Goal: Task Accomplishment & Management: Complete application form

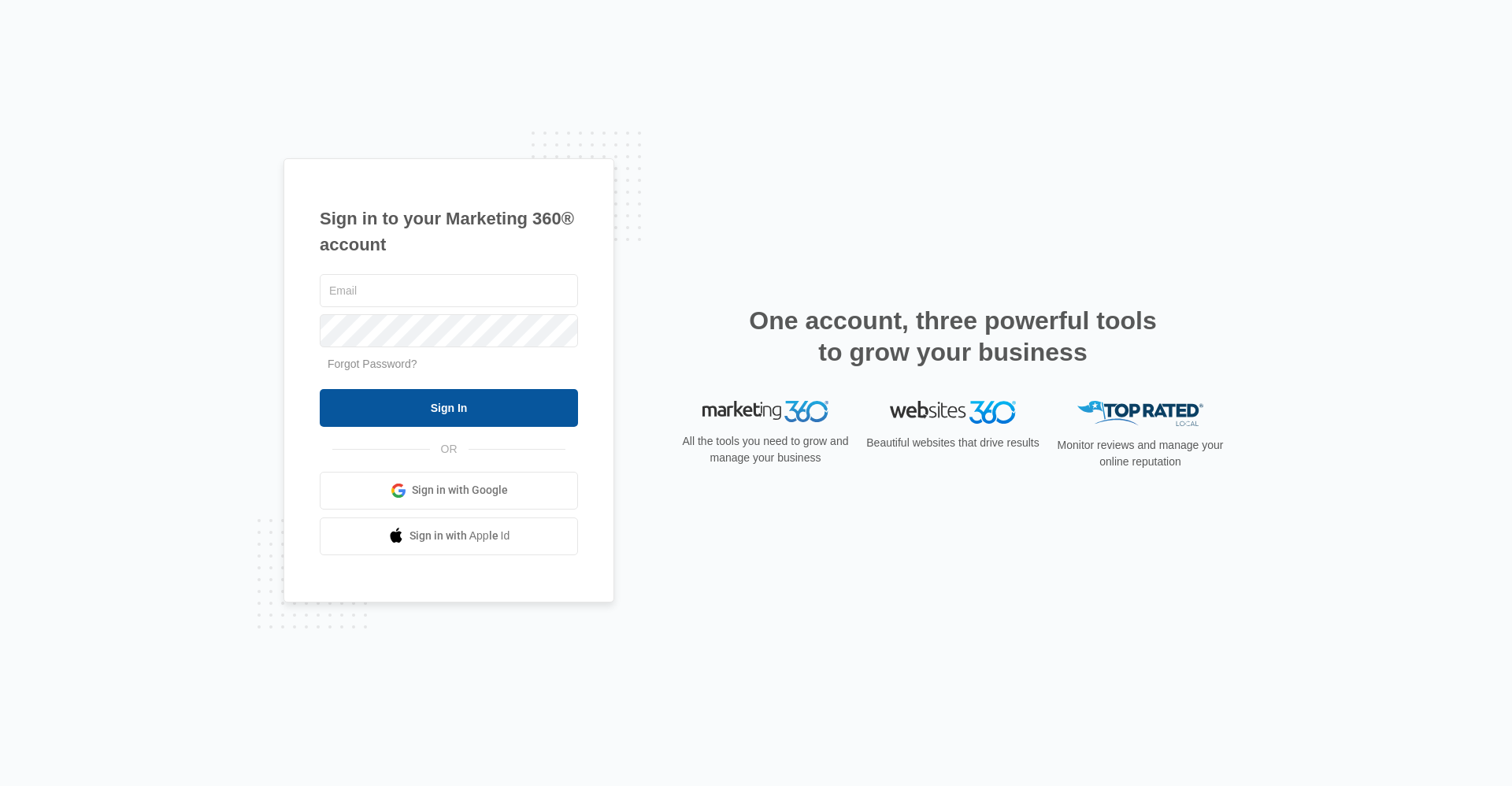
type input "Ridgelease@vintage-corp.com"
click at [482, 399] on input "Sign In" at bounding box center [449, 407] width 258 height 38
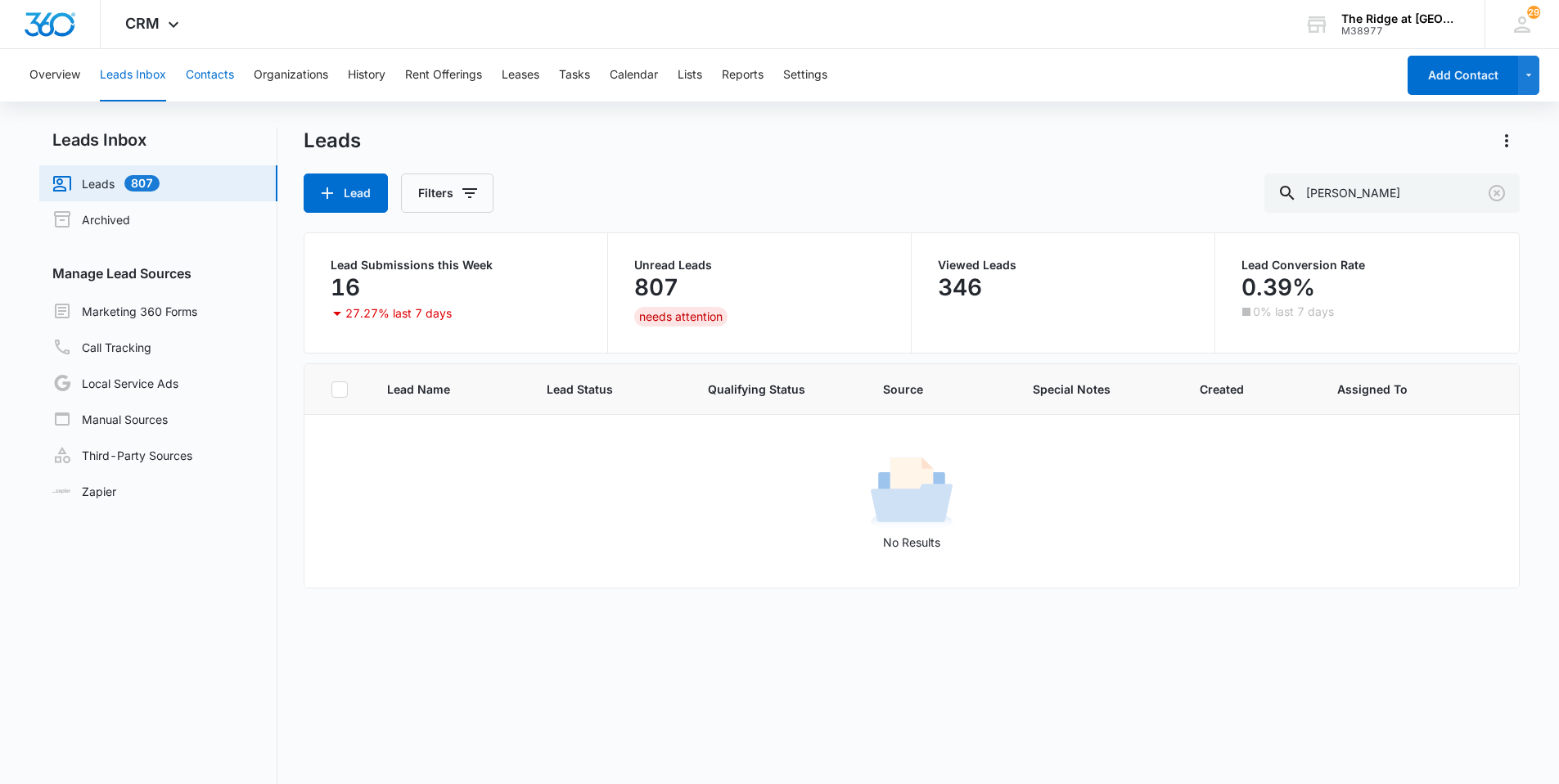
click at [209, 77] on button "Contacts" at bounding box center [210, 75] width 49 height 52
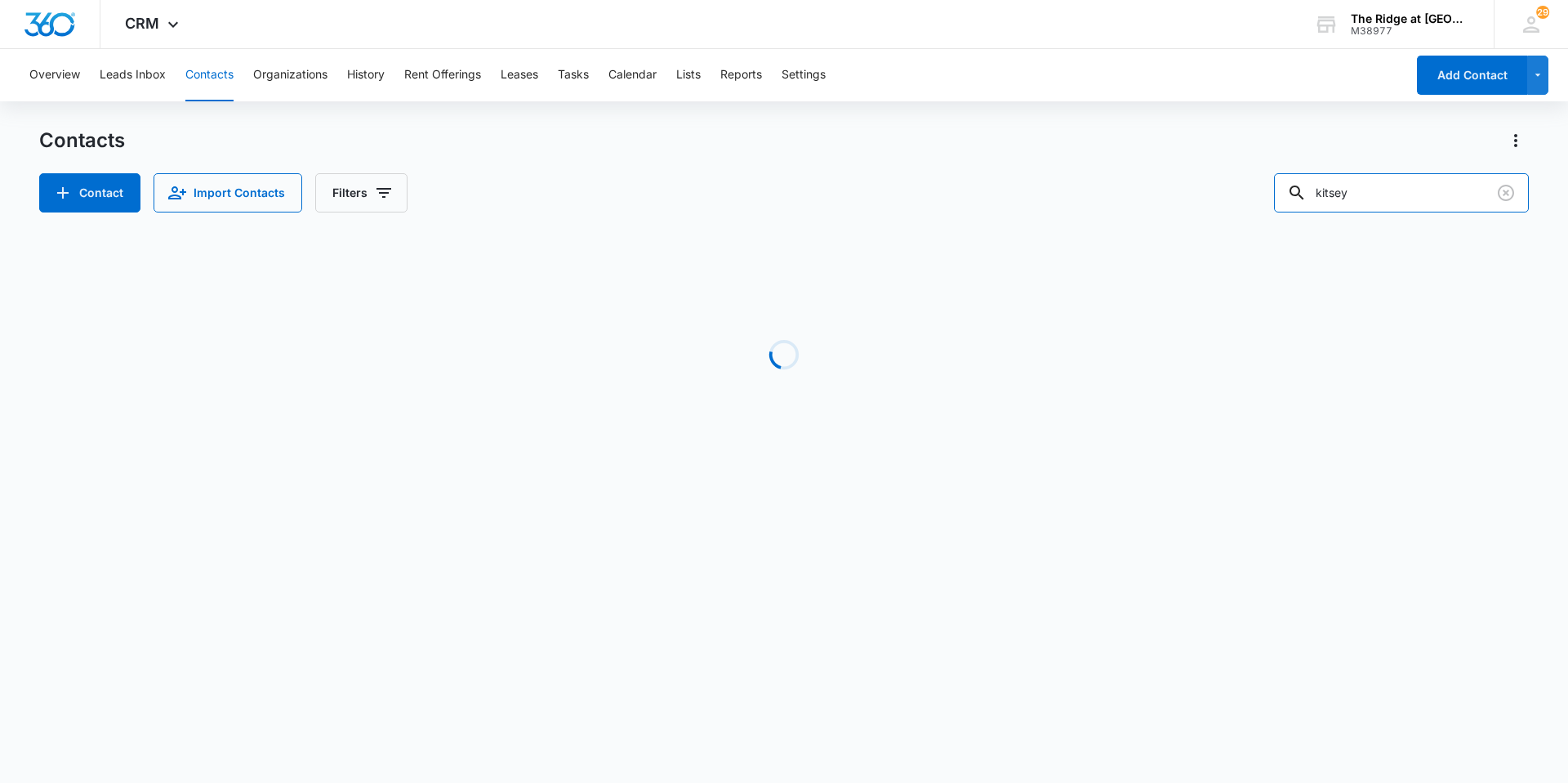
drag, startPoint x: 1389, startPoint y: 191, endPoint x: 1208, endPoint y: 197, distance: 181.1
click at [1208, 197] on div "Contact Import Contacts Filters kitsey" at bounding box center [784, 193] width 1490 height 40
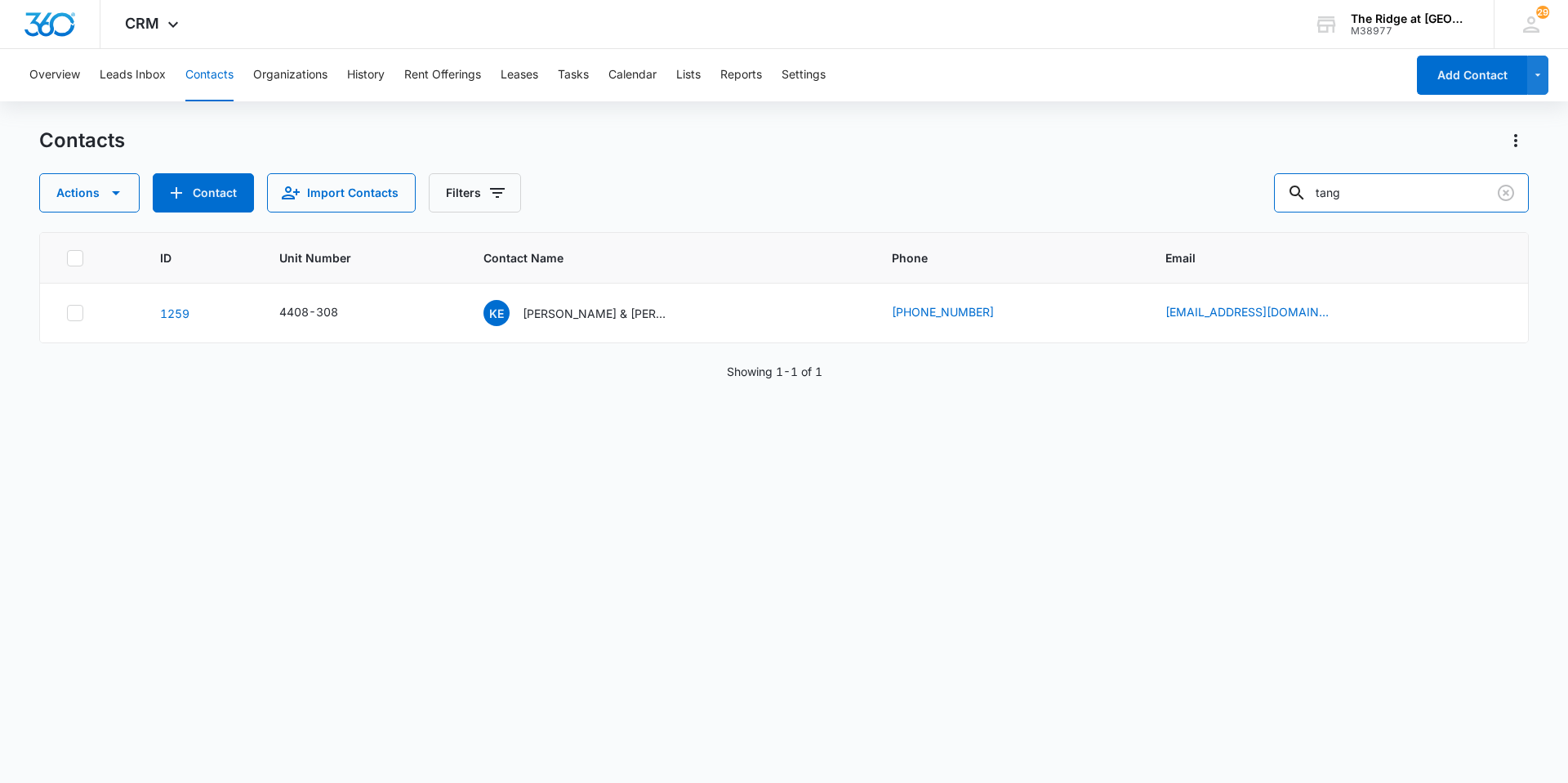
type input "tang"
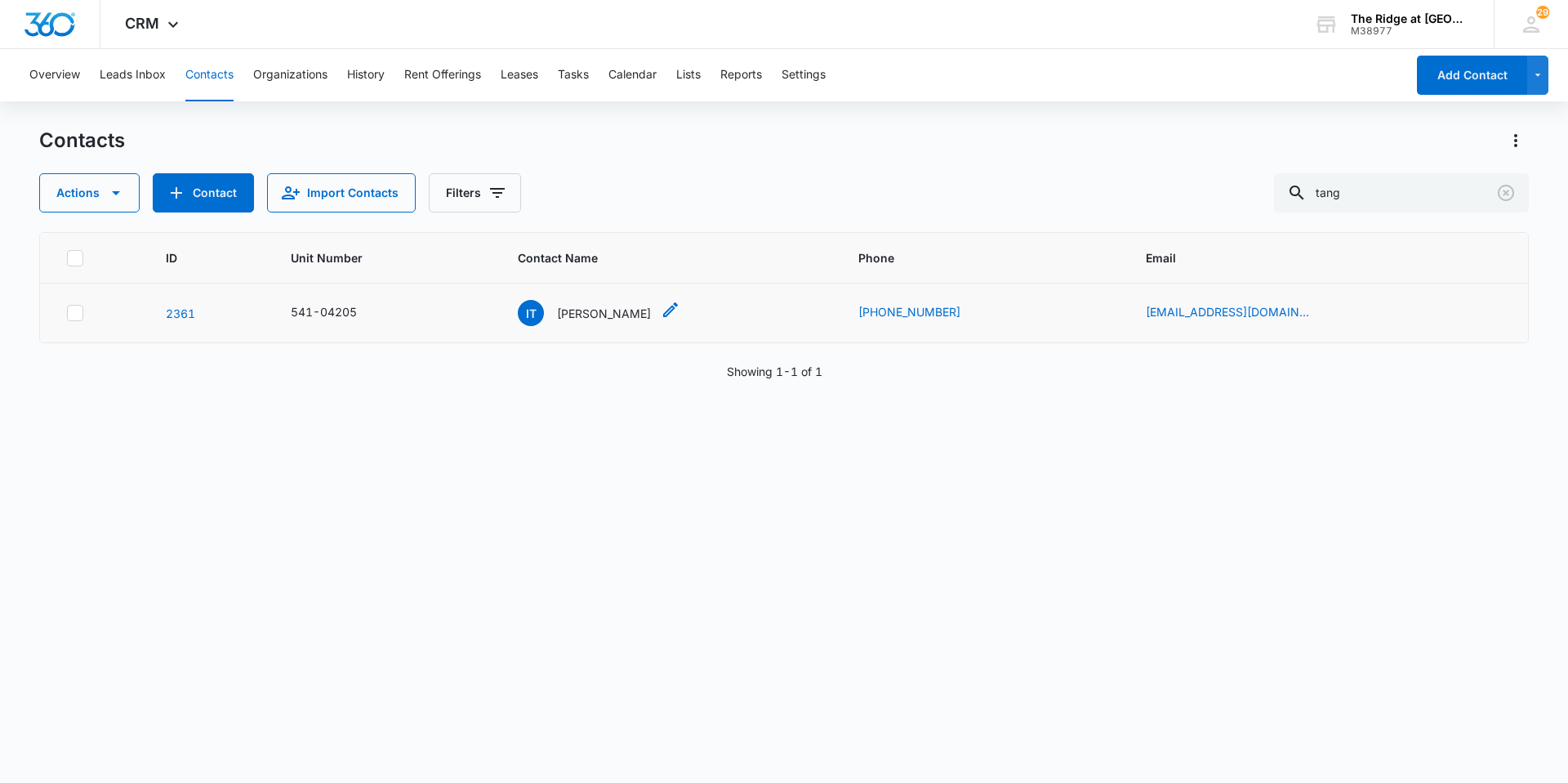
click at [622, 316] on p "Isabella Tang" at bounding box center [604, 313] width 94 height 17
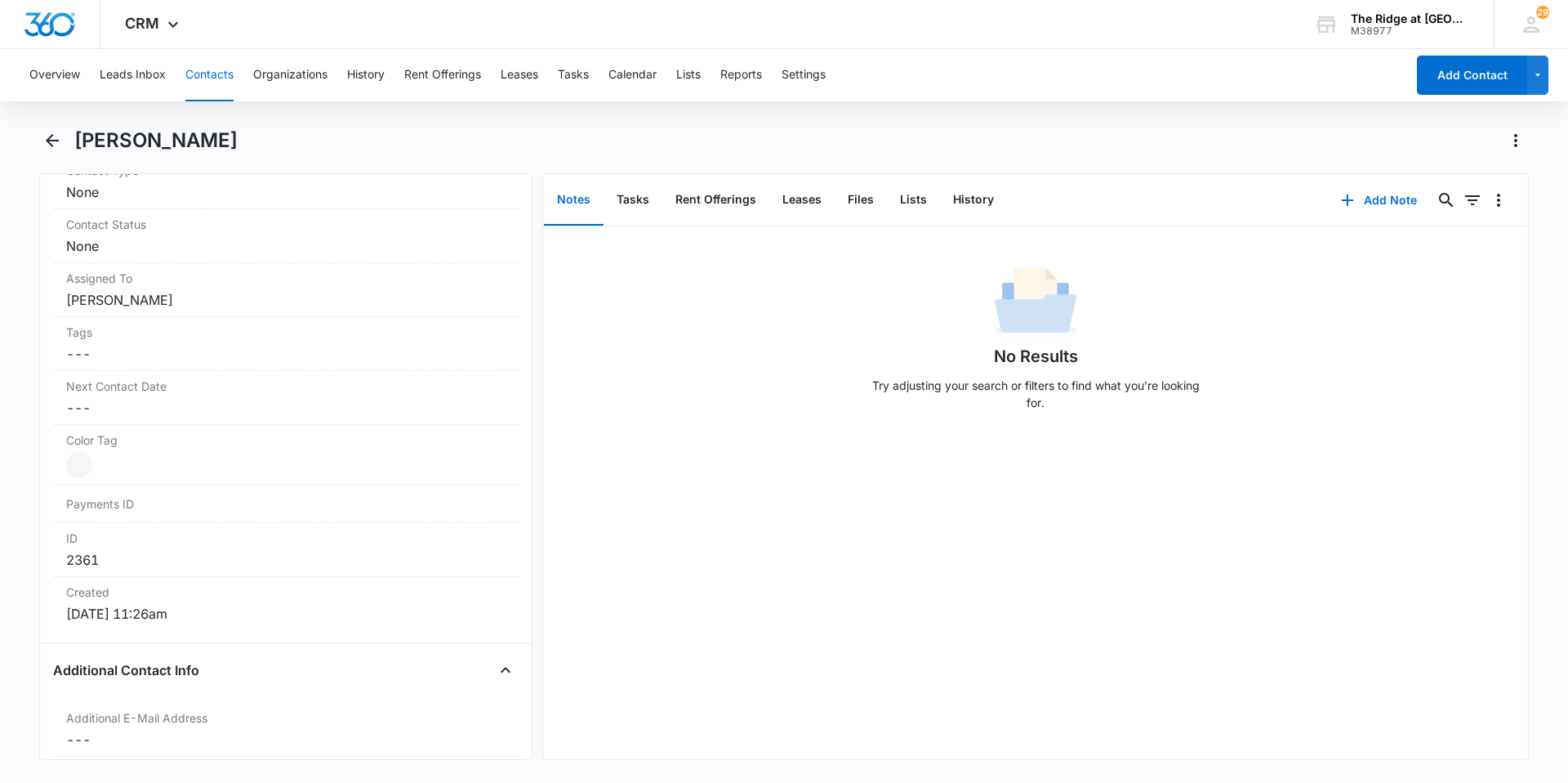
scroll to position [409, 0]
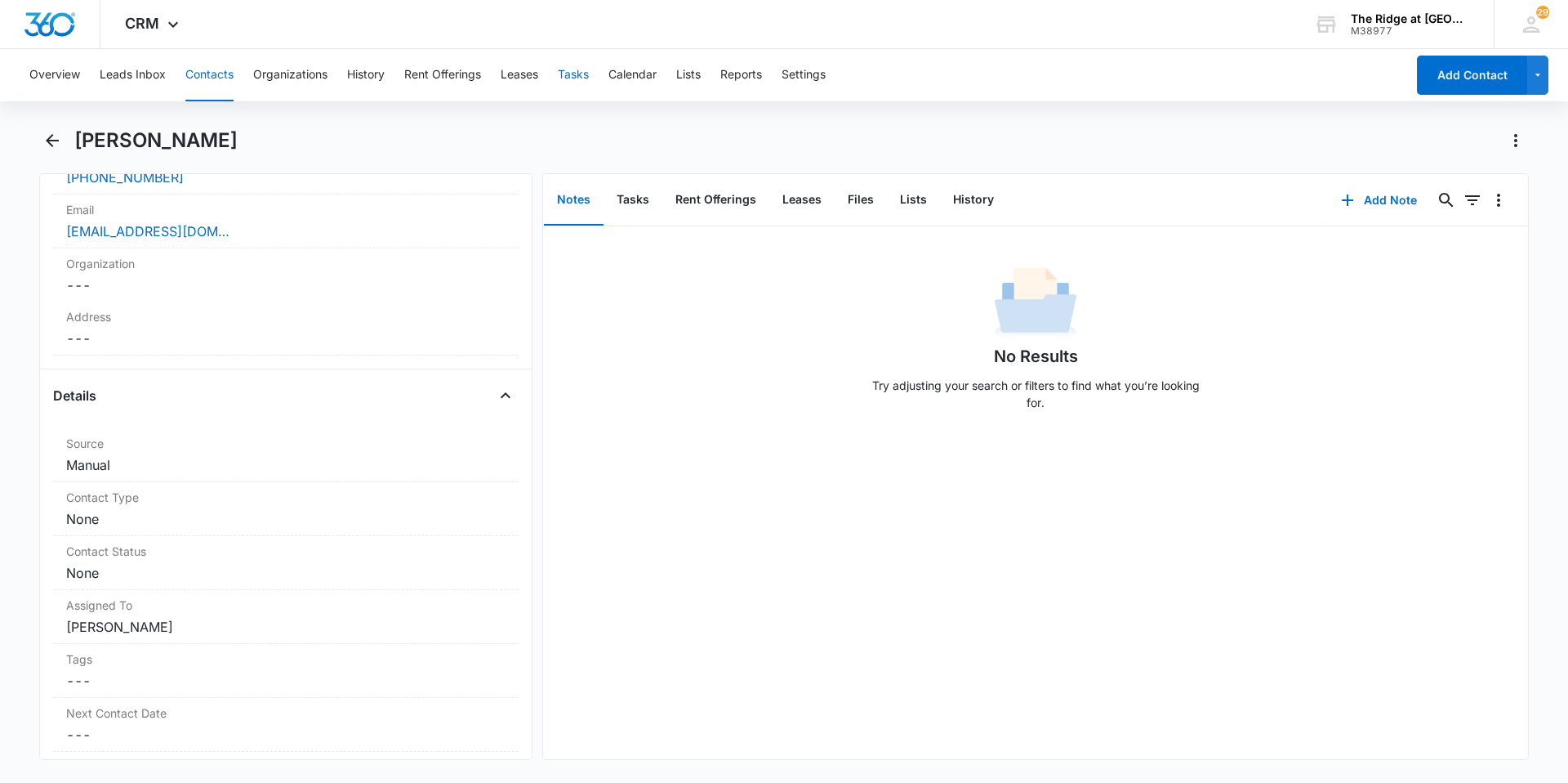
click at [585, 84] on button "Tasks" at bounding box center [573, 75] width 31 height 52
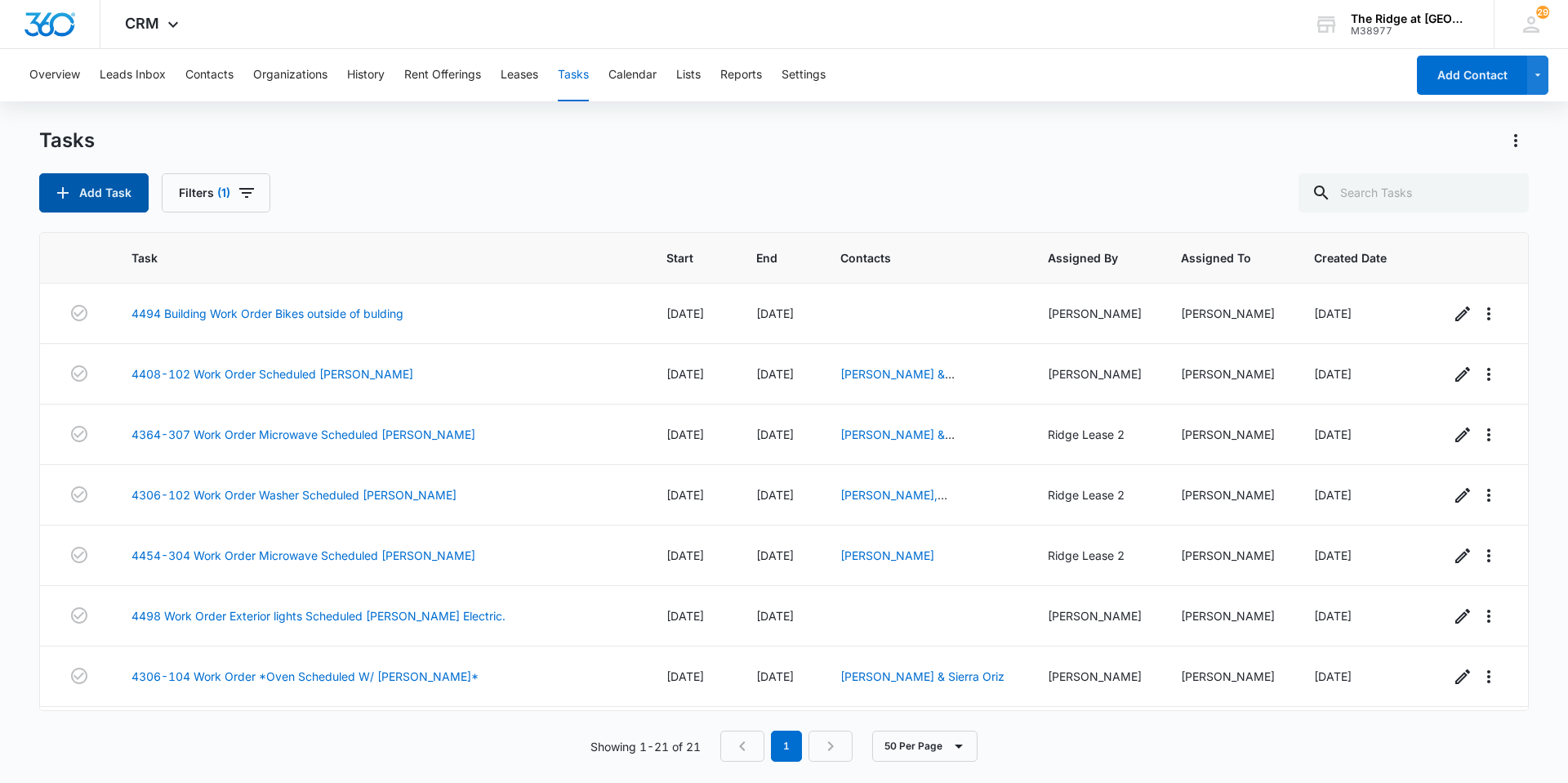
click at [120, 188] on button "Add Task" at bounding box center [94, 193] width 109 height 40
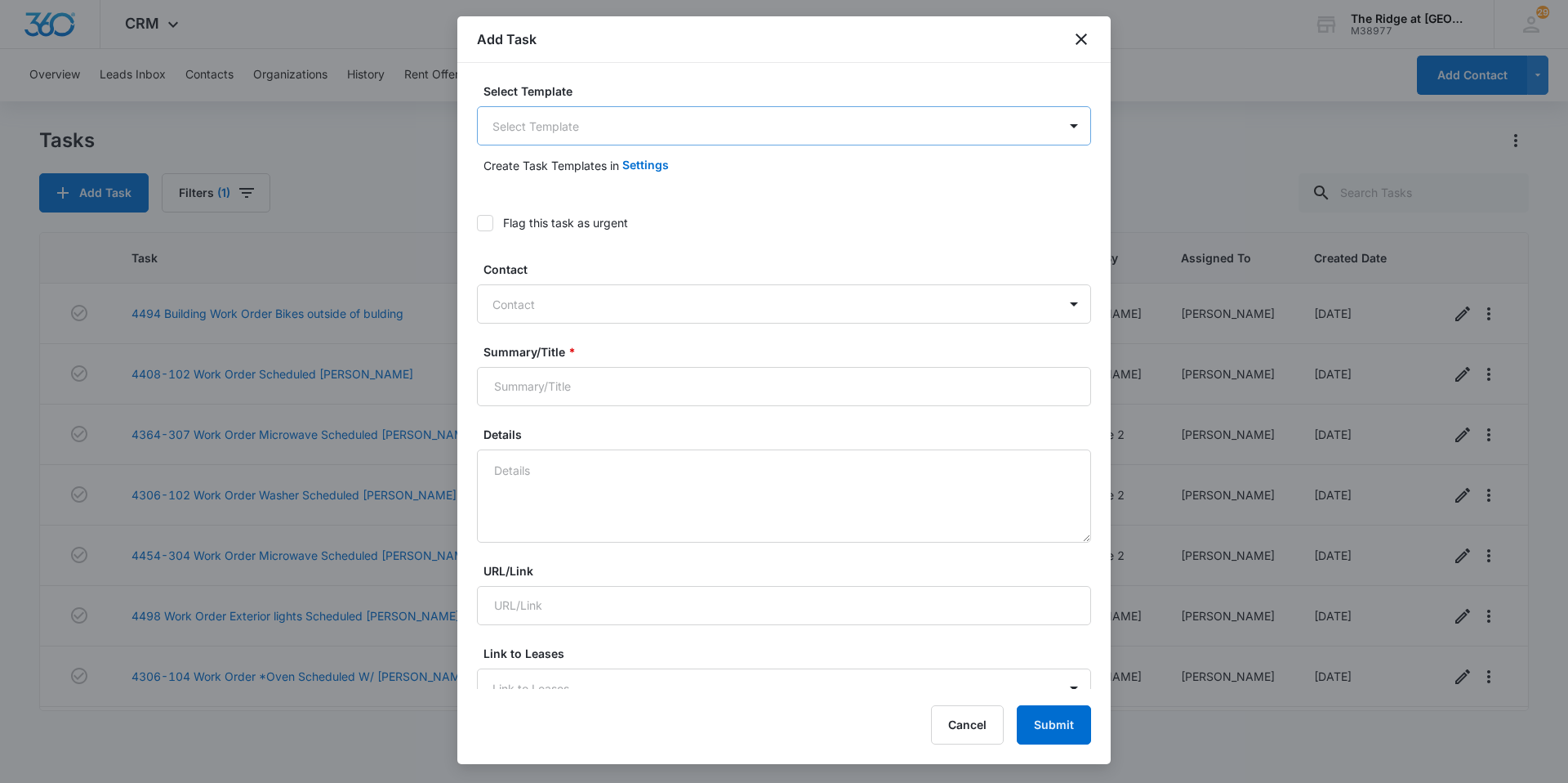
click at [839, 107] on body "CRM Apps Reputation Websites Forms CRM Email Social Content Intelligence Files …" at bounding box center [784, 391] width 1568 height 783
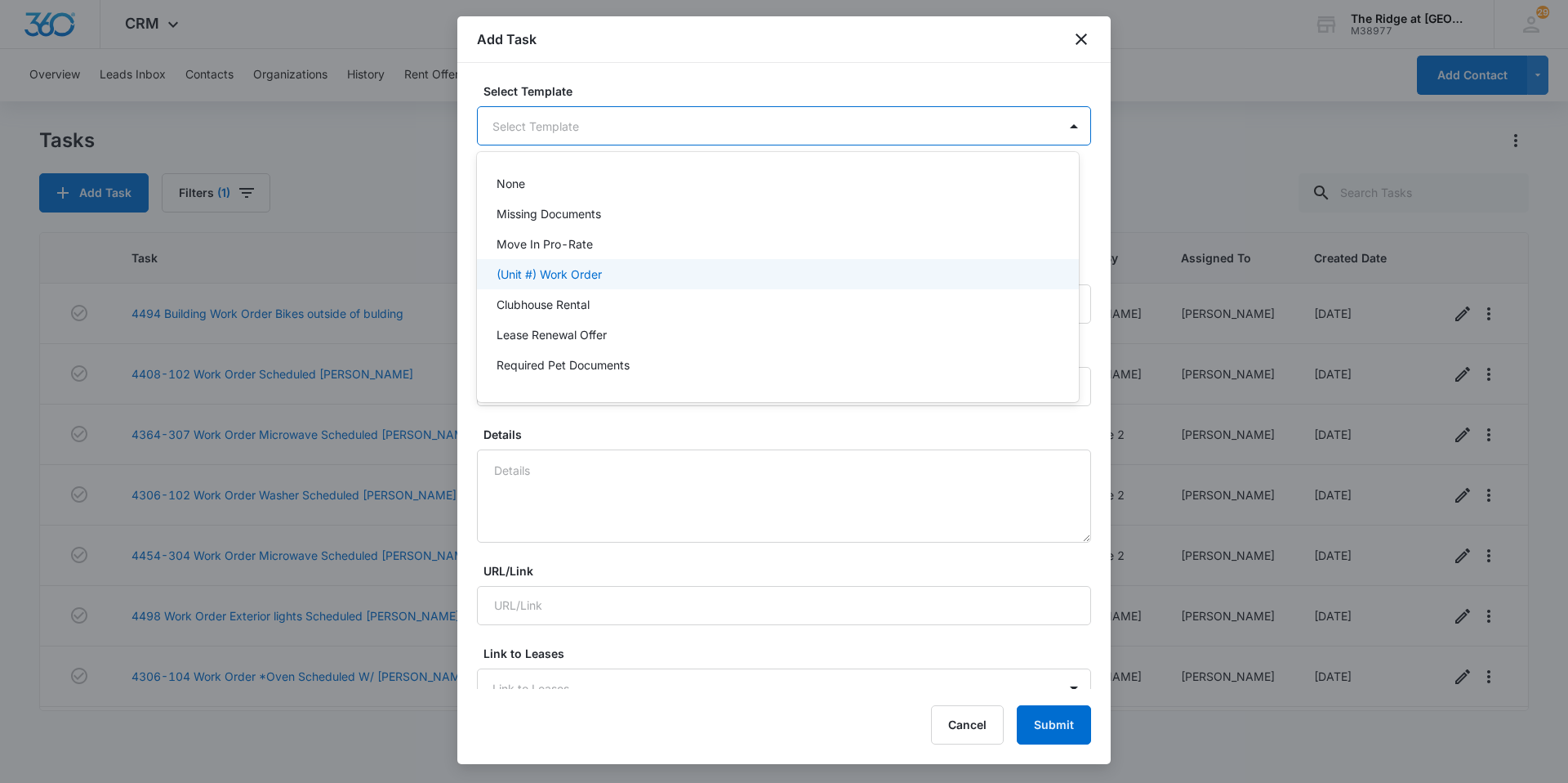
click at [588, 270] on p "(Unit #) Work Order" at bounding box center [549, 273] width 106 height 17
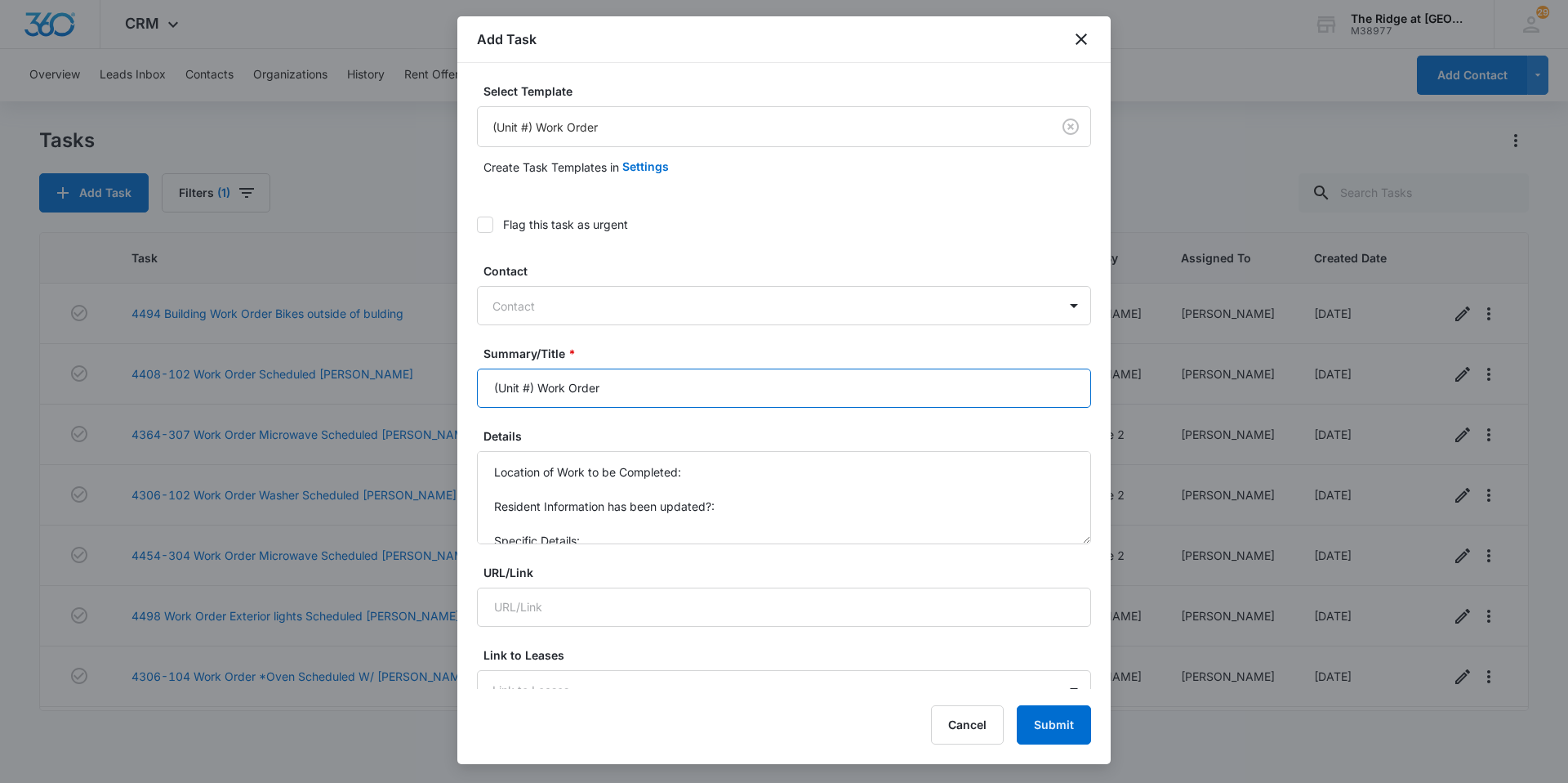
drag, startPoint x: 541, startPoint y: 389, endPoint x: 458, endPoint y: 375, distance: 84.2
click at [473, 386] on div "Select Template (Unit #) Work Order Create Task Templates in Settings Flag this…" at bounding box center [784, 375] width 653 height 626
click at [497, 389] on input "inspection request Work Order" at bounding box center [784, 388] width 615 height 40
click at [558, 389] on input "Inspection request Work Order" at bounding box center [784, 388] width 615 height 40
type input "Inspection Request Work Order"
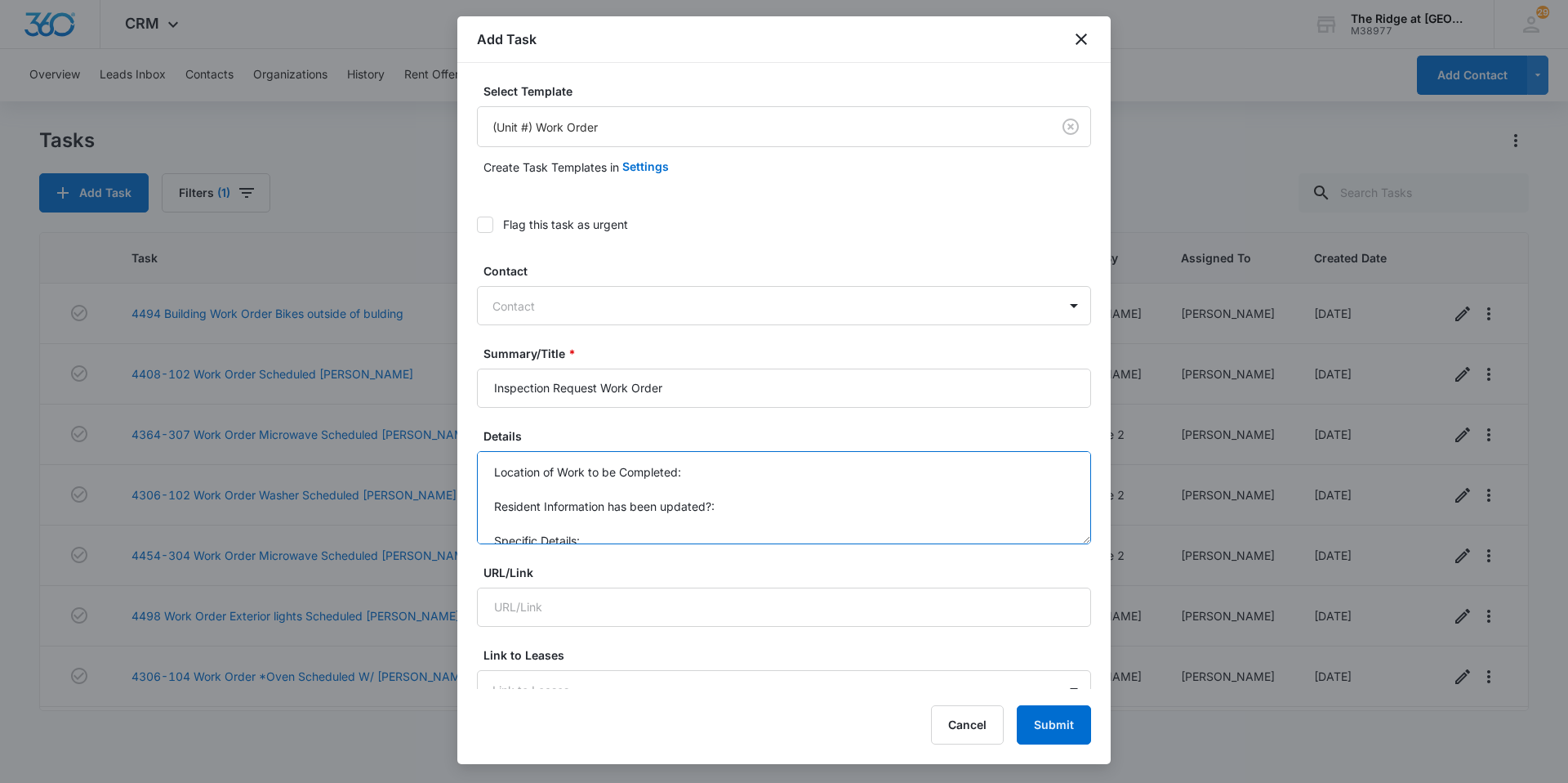
drag, startPoint x: 592, startPoint y: 537, endPoint x: 462, endPoint y: 455, distance: 153.7
click at [462, 455] on div "Select Template (Unit #) Work Order Create Task Templates in Settings Flag this…" at bounding box center [784, 375] width 653 height 626
click at [779, 482] on textarea "Refrigerator filter light was red when they moved in" at bounding box center [784, 498] width 615 height 93
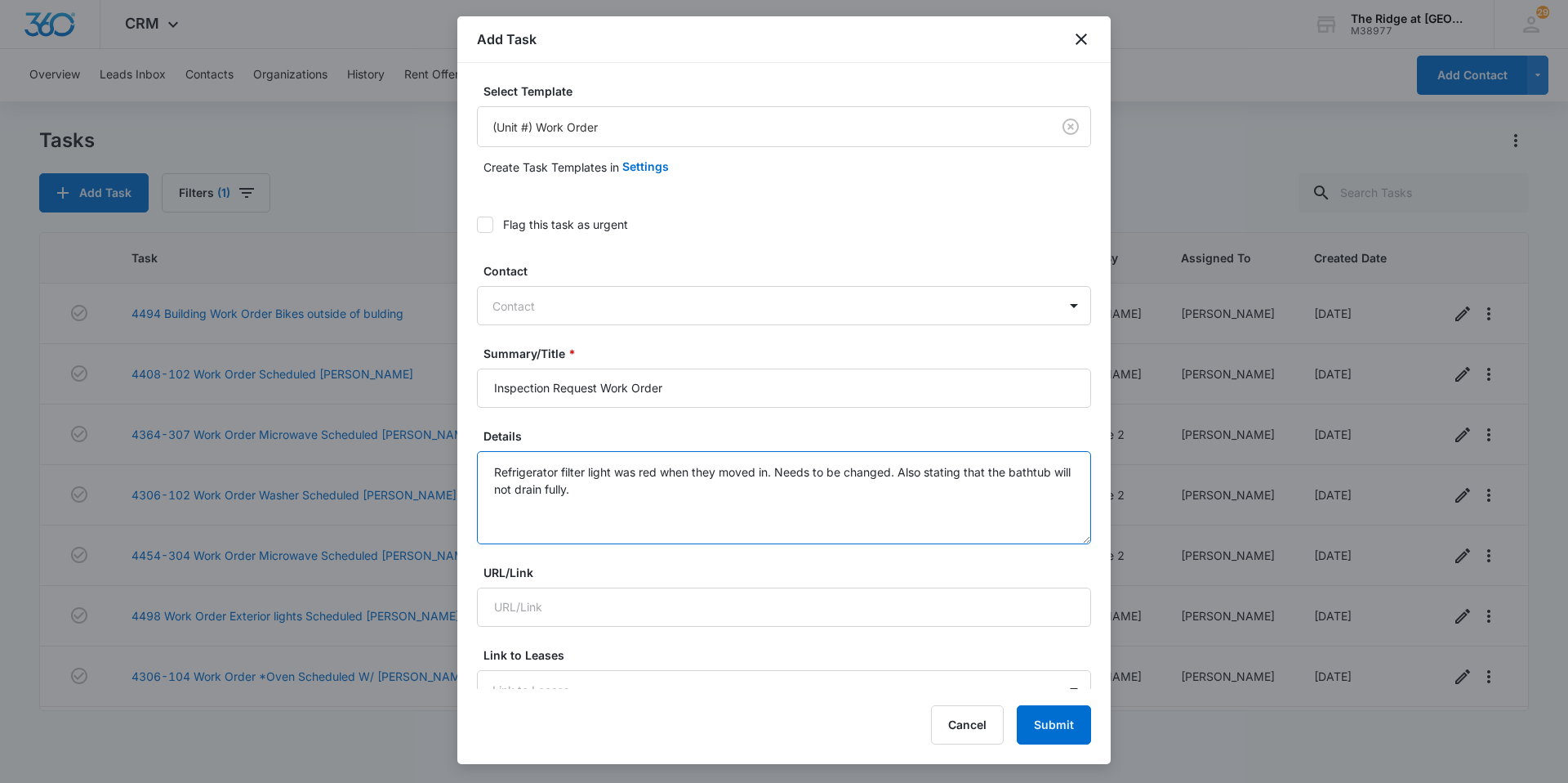
click at [776, 476] on textarea "Refrigerator filter light was red when they moved in. Needs to be changed. Also…" at bounding box center [784, 498] width 615 height 93
click at [703, 502] on textarea "Refrigerator filter light was red when they moved in and needs to be changed. A…" at bounding box center [784, 498] width 615 height 93
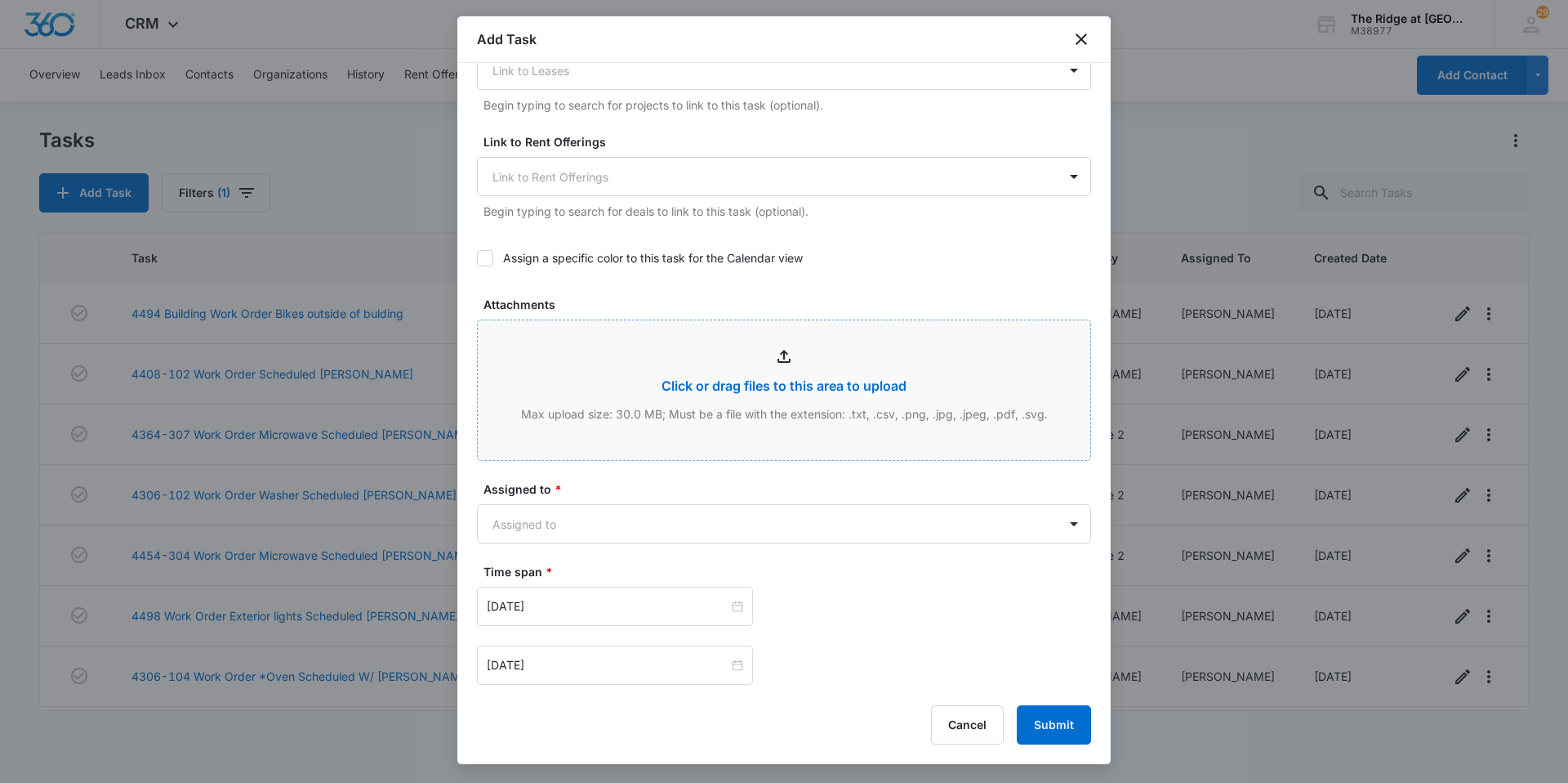
scroll to position [883, 0]
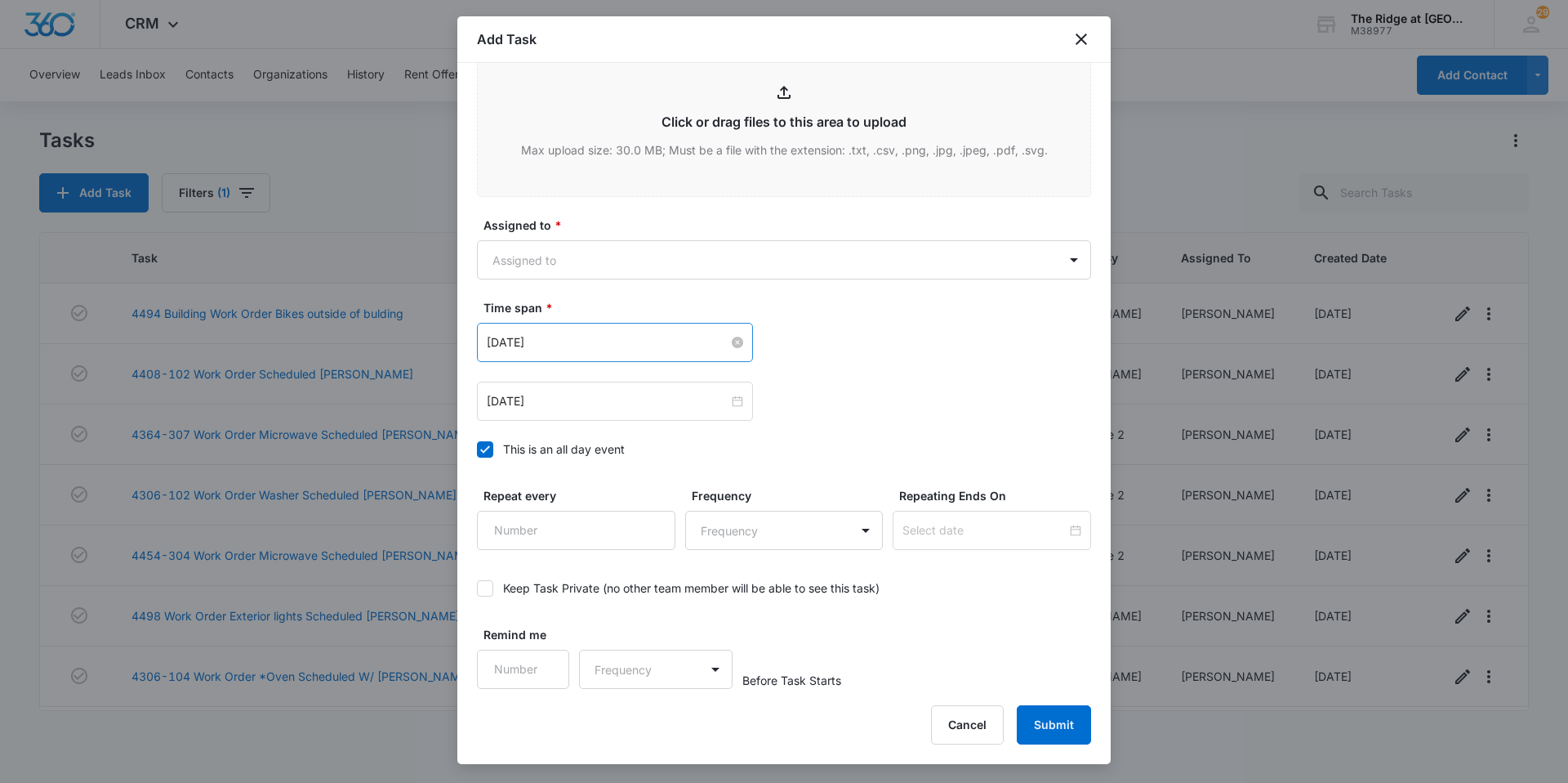
type textarea "Refrigerator filter light was red when they moved in and needs to be changed. A…"
click at [713, 336] on input "Aug 1, 2023" at bounding box center [607, 342] width 242 height 18
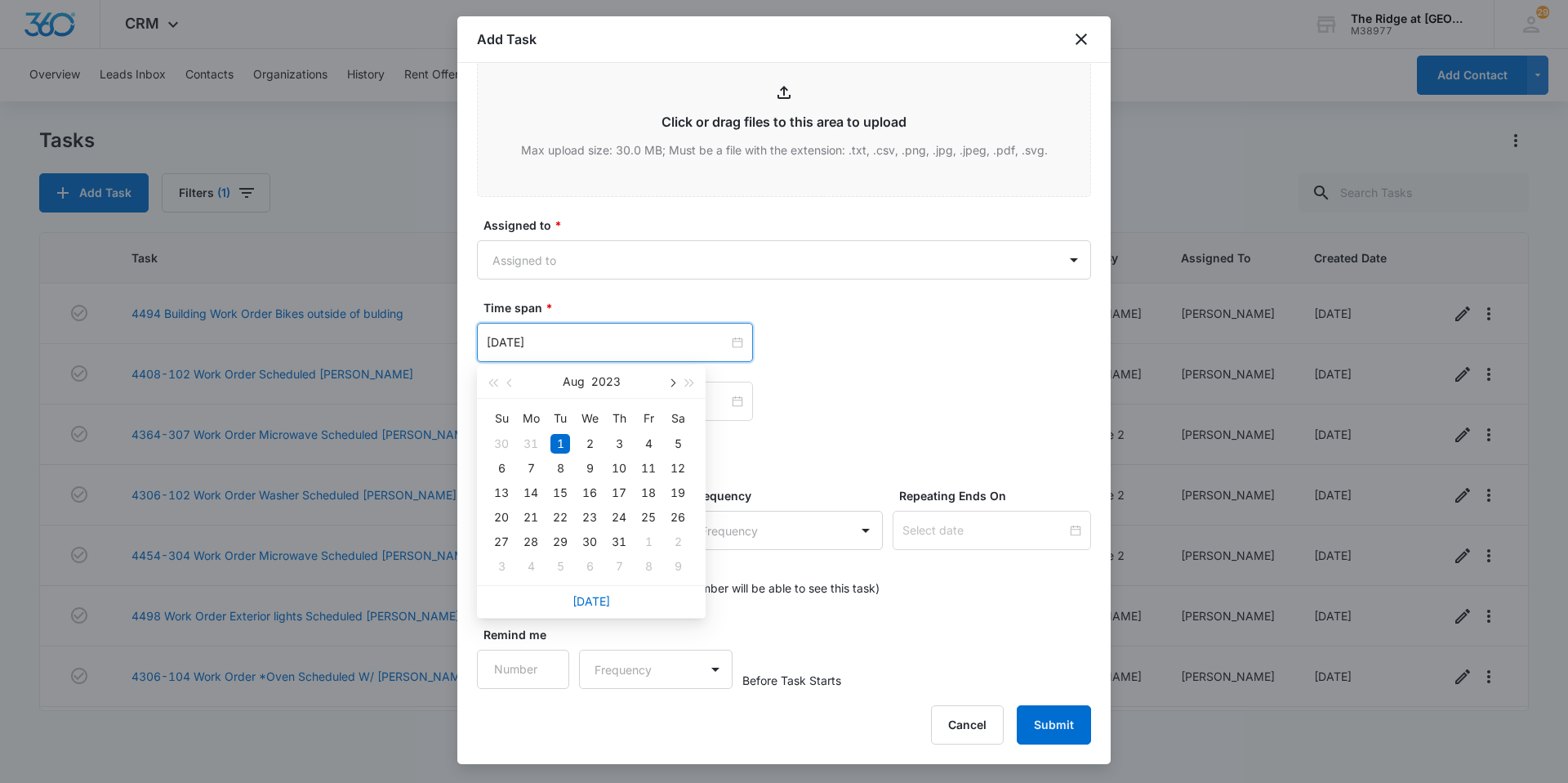
click at [678, 383] on button "button" at bounding box center [671, 381] width 18 height 33
click at [686, 380] on span "button" at bounding box center [689, 382] width 8 height 8
type input "[DATE]"
click at [614, 491] on div "18" at bounding box center [619, 492] width 19 height 19
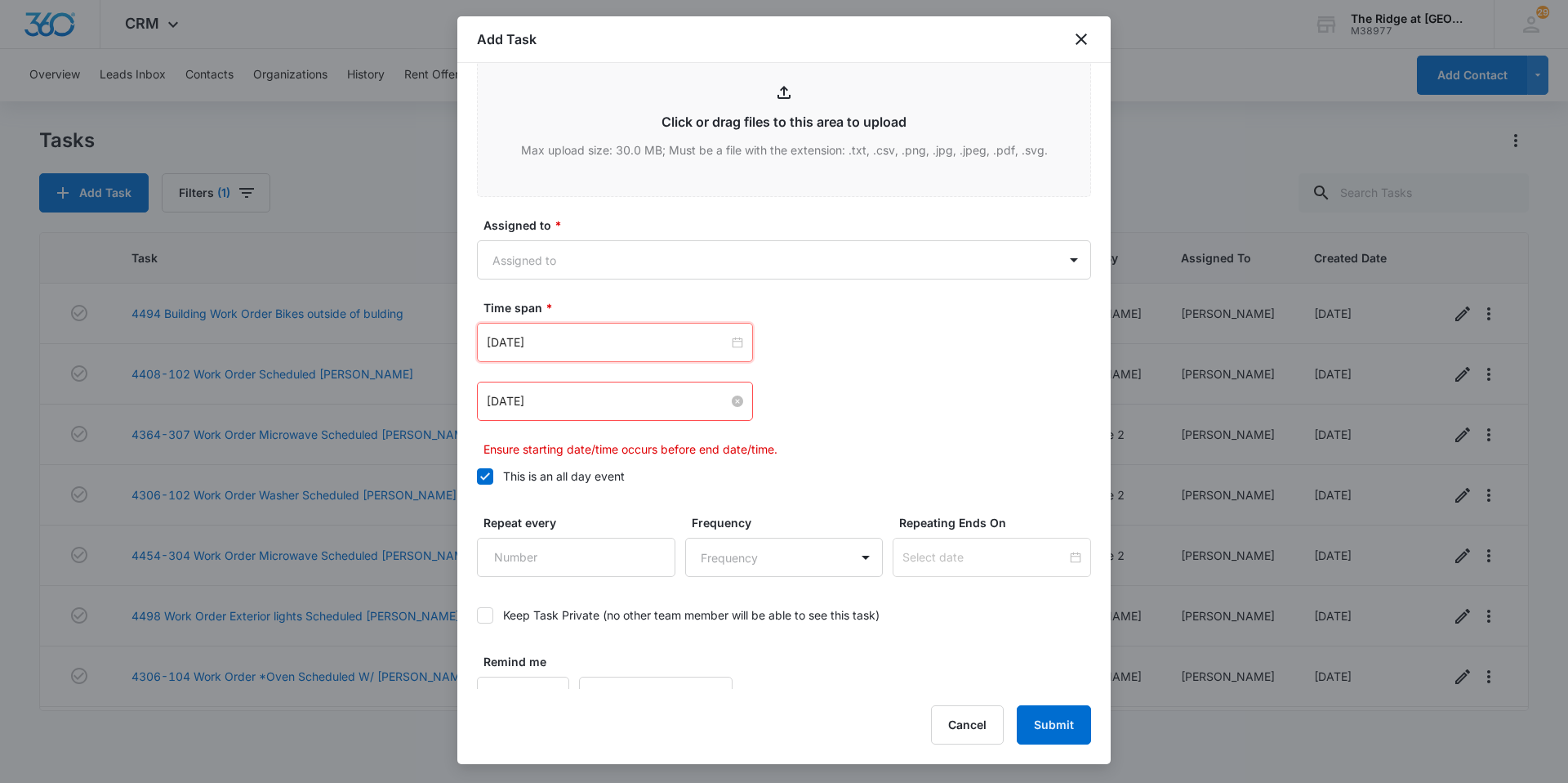
click at [718, 406] on input "Aug 2, 2023" at bounding box center [607, 401] width 242 height 18
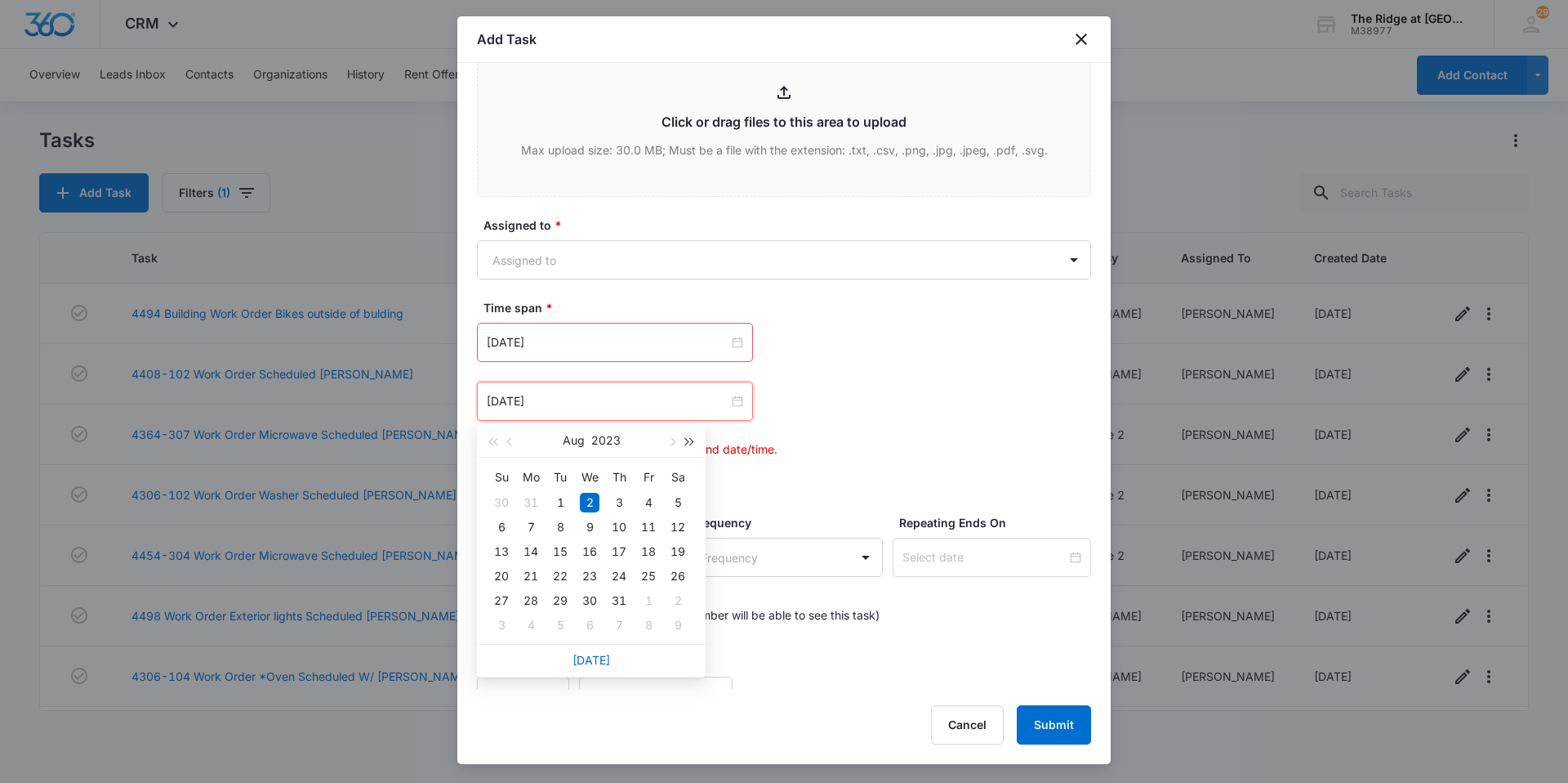
click at [686, 443] on span "button" at bounding box center [689, 441] width 8 height 8
click at [671, 438] on span "button" at bounding box center [671, 441] width 8 height 8
type input "[DATE]"
click at [646, 550] on div "19" at bounding box center [648, 551] width 19 height 19
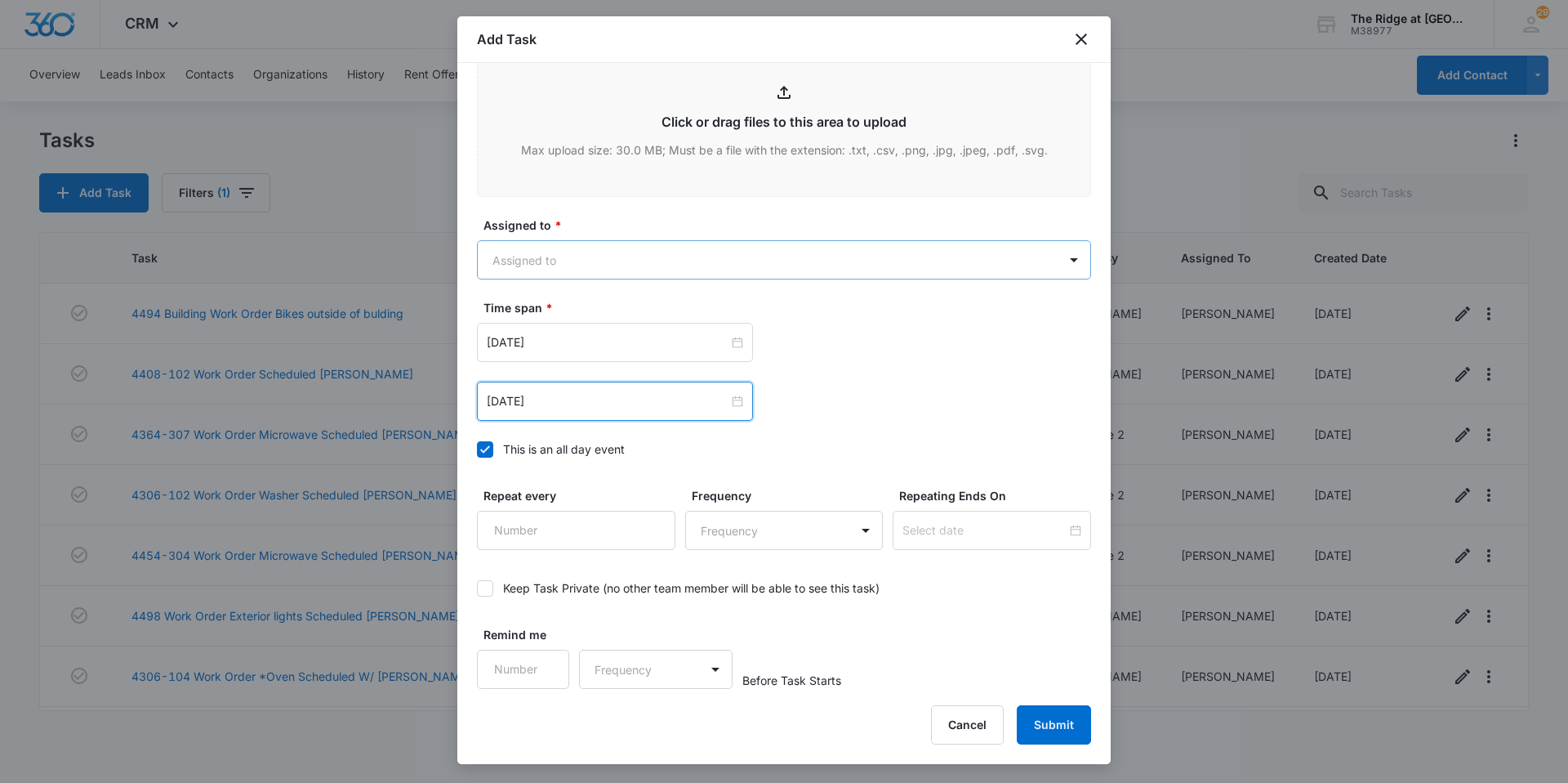
click at [536, 241] on body "CRM Apps Reputation Websites Forms CRM Email Social Content Intelligence Files …" at bounding box center [784, 391] width 1568 height 783
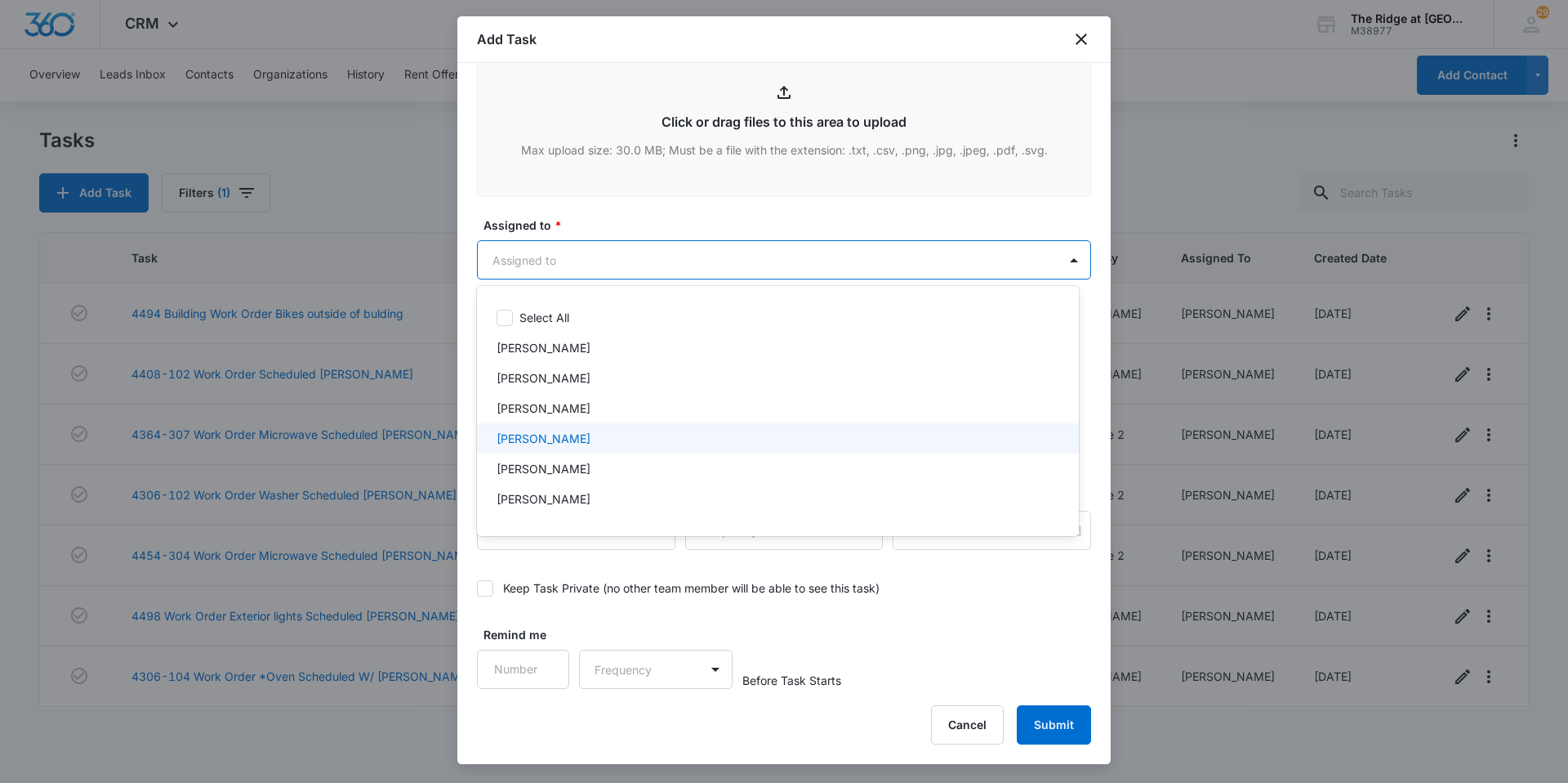
scroll to position [175, 0]
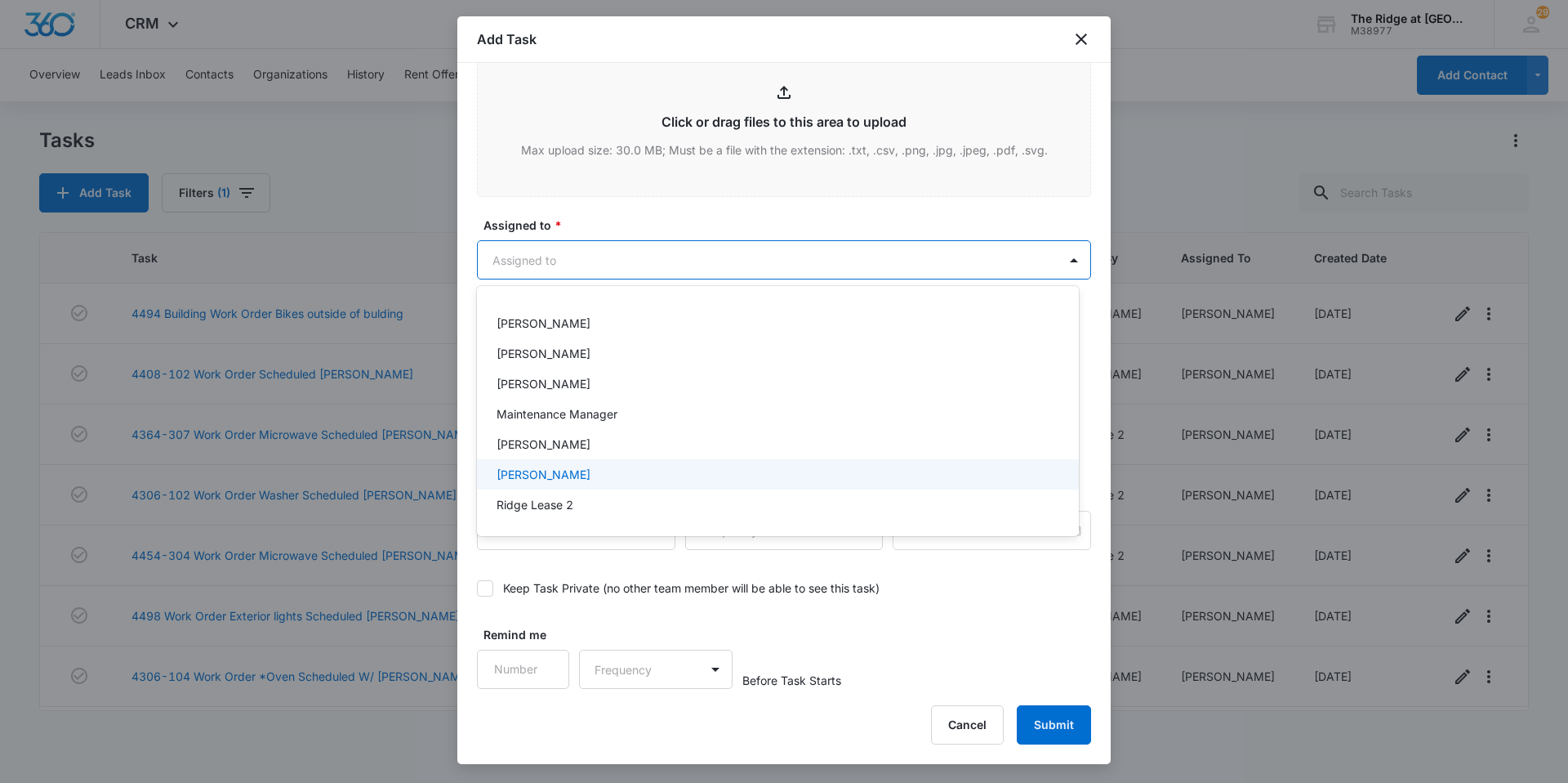
click at [566, 474] on p "[PERSON_NAME]" at bounding box center [543, 474] width 94 height 17
click at [716, 210] on div at bounding box center [784, 391] width 1568 height 783
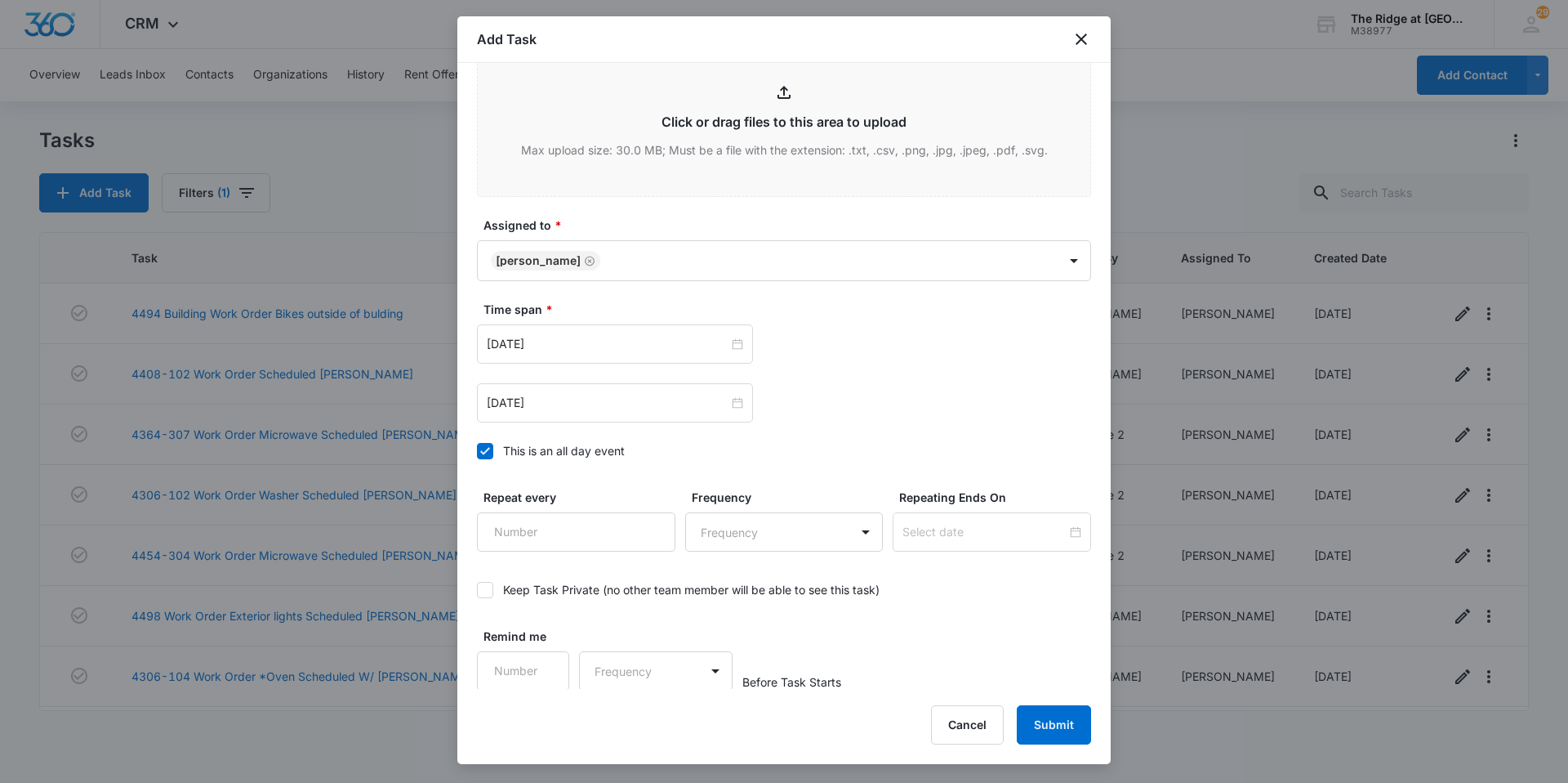
scroll to position [885, 0]
click at [1064, 731] on button "Submit" at bounding box center [1054, 724] width 74 height 40
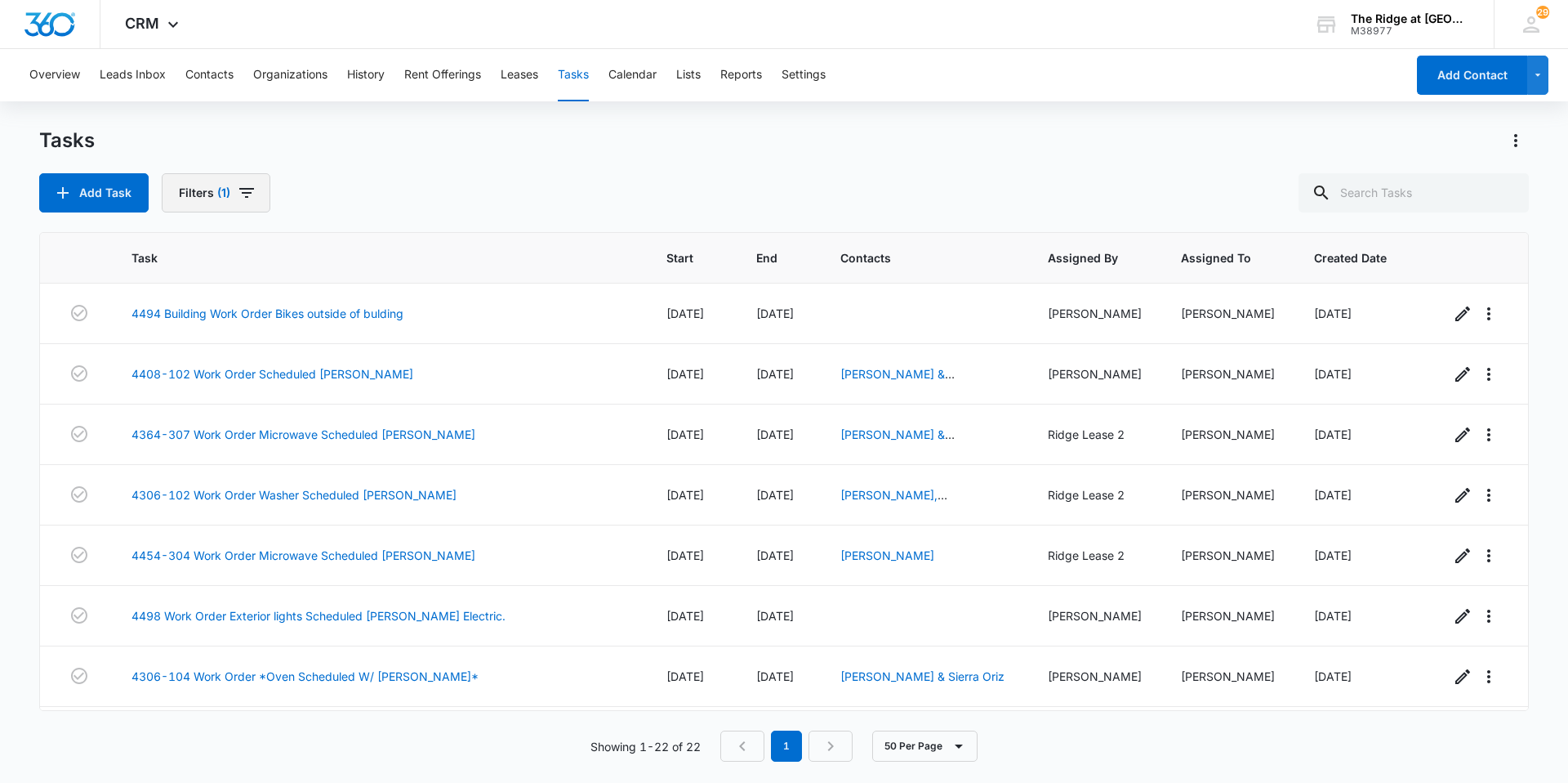
click at [220, 186] on button "Filters (1)" at bounding box center [216, 193] width 108 height 40
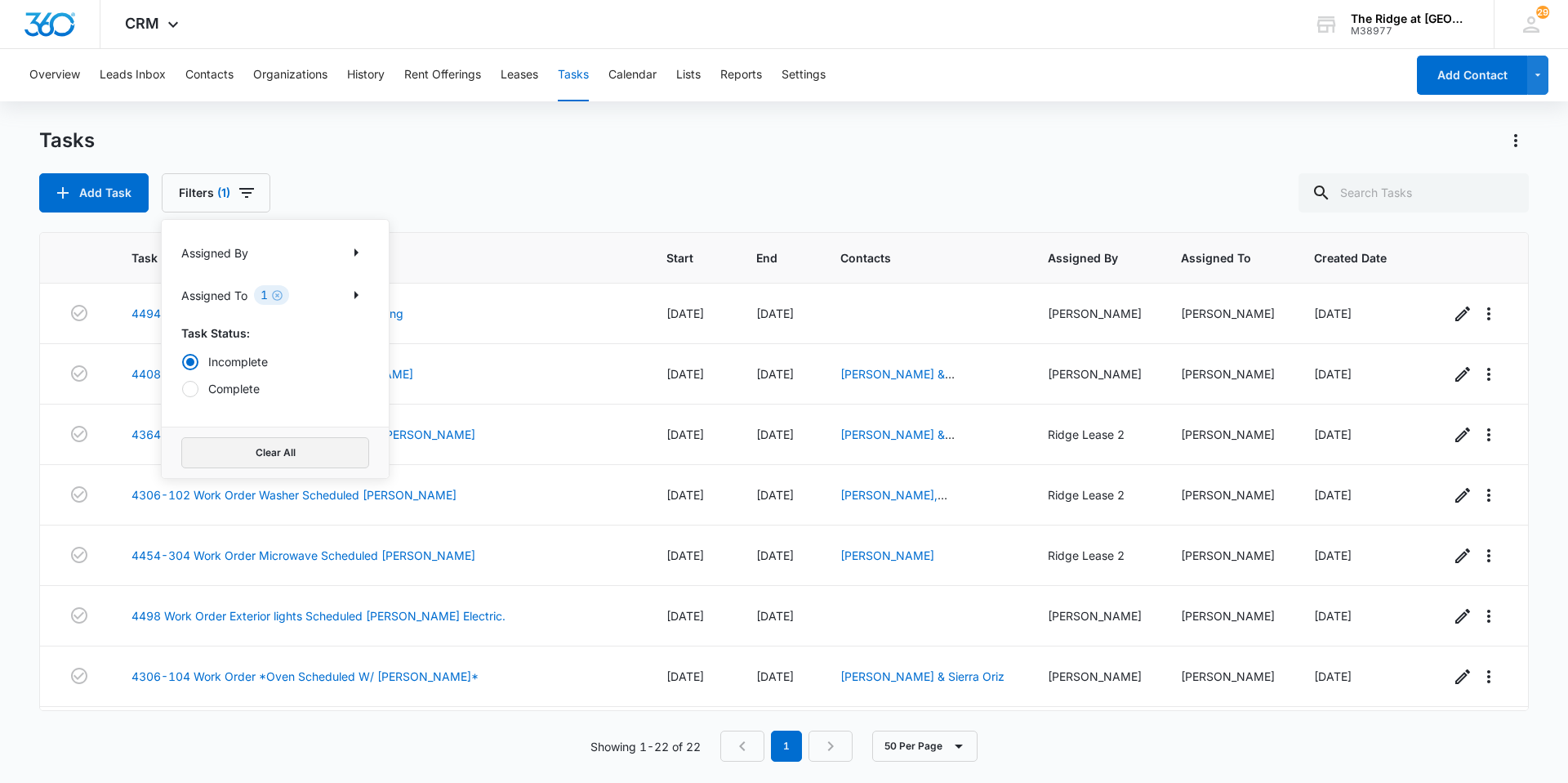
click at [271, 452] on button "Clear All" at bounding box center [275, 452] width 188 height 31
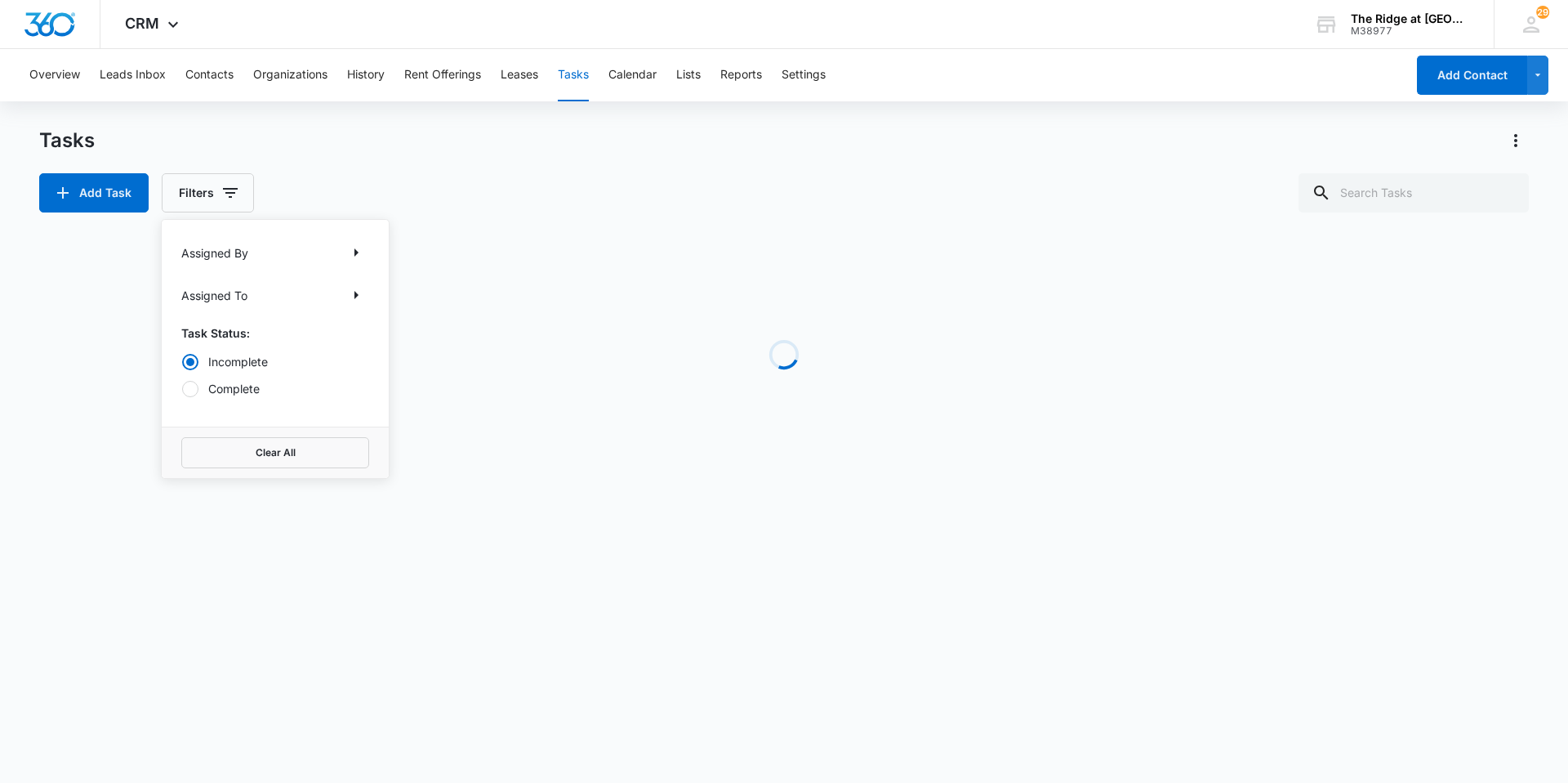
click at [494, 205] on div "Add Task Filters Assigned By Assigned To Task Status: Incomplete Complete Clear…" at bounding box center [784, 193] width 1490 height 40
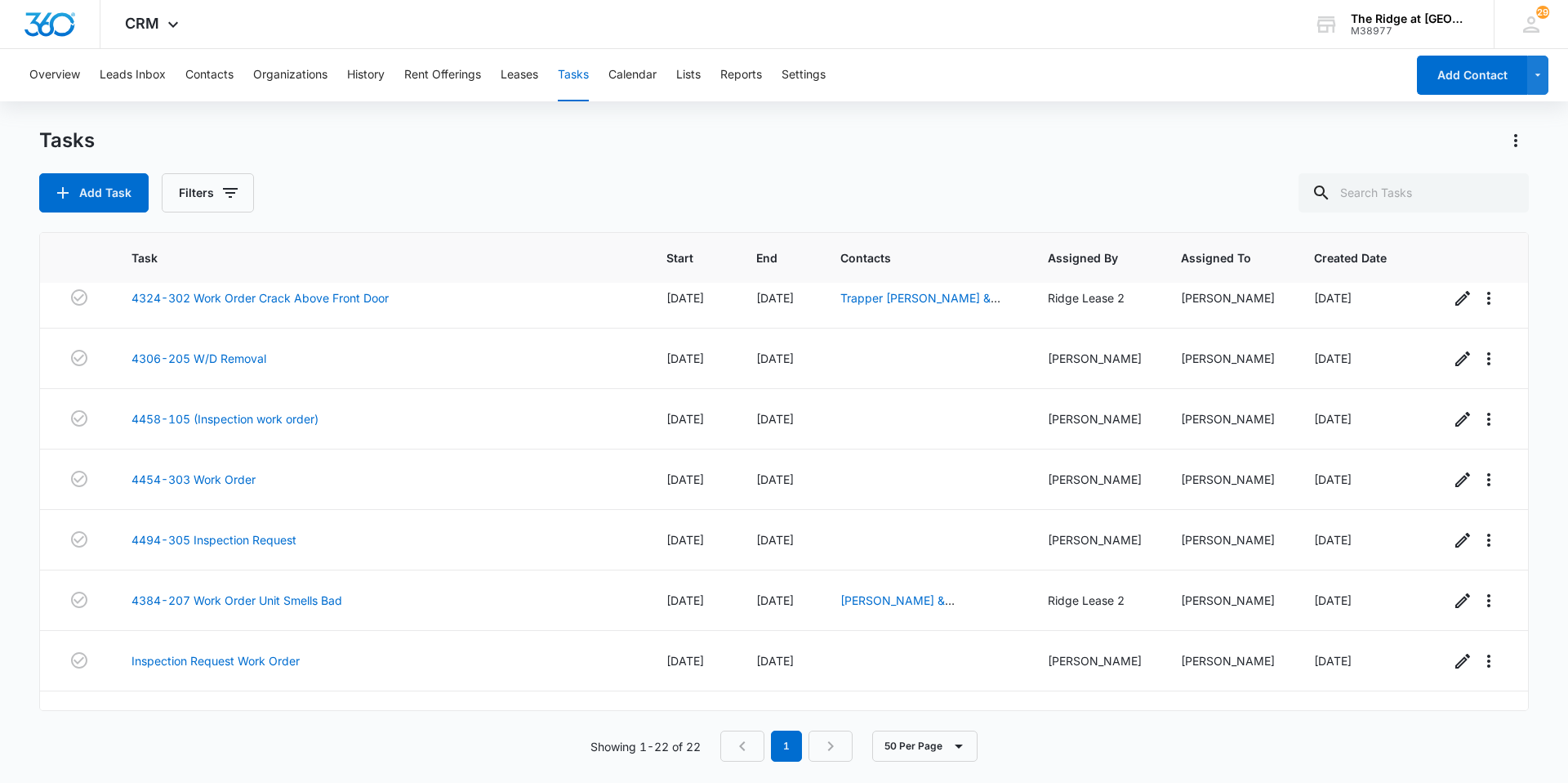
scroll to position [903, 0]
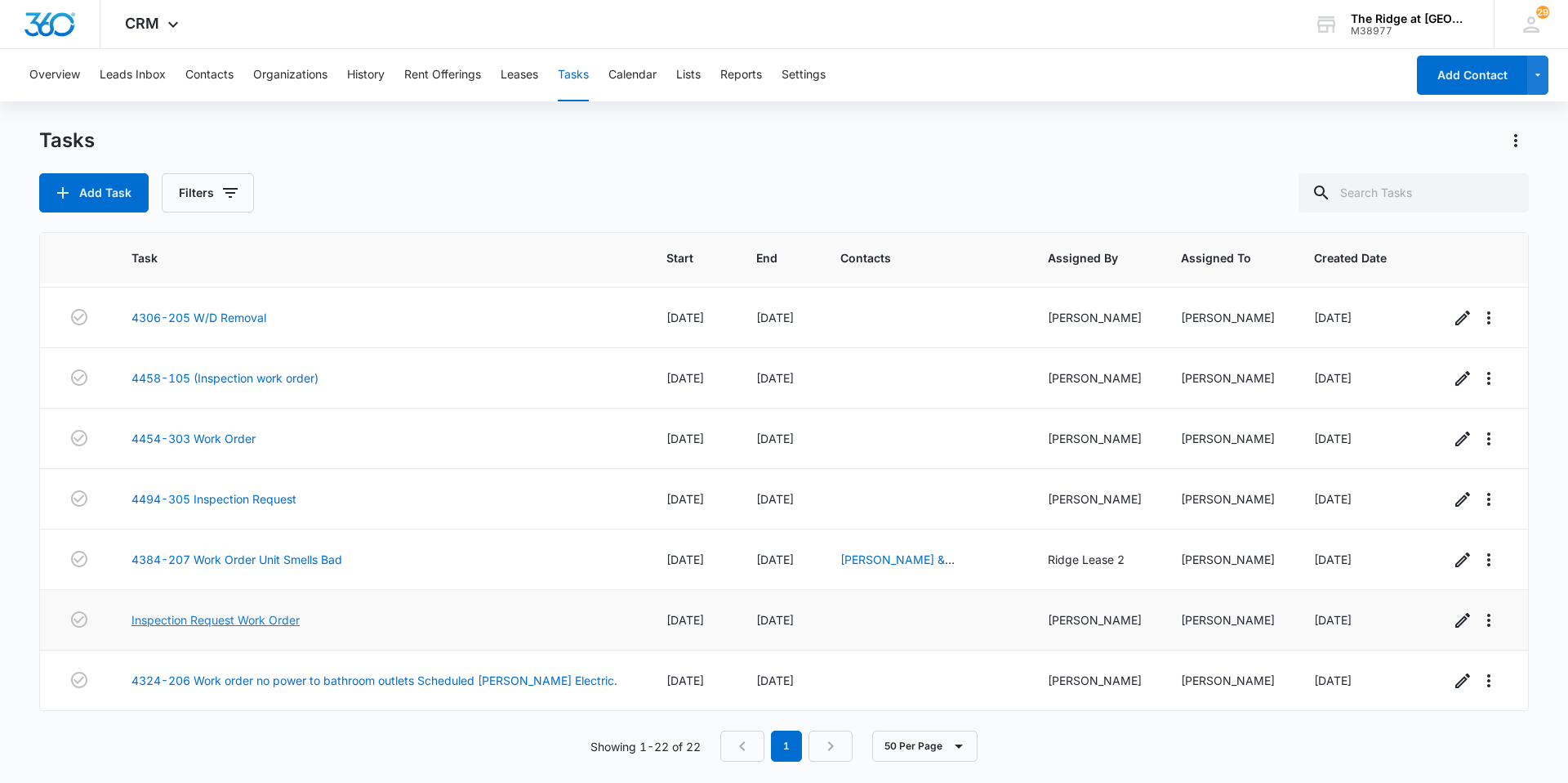
click at [249, 619] on link "Inspection Request Work Order" at bounding box center [215, 619] width 168 height 17
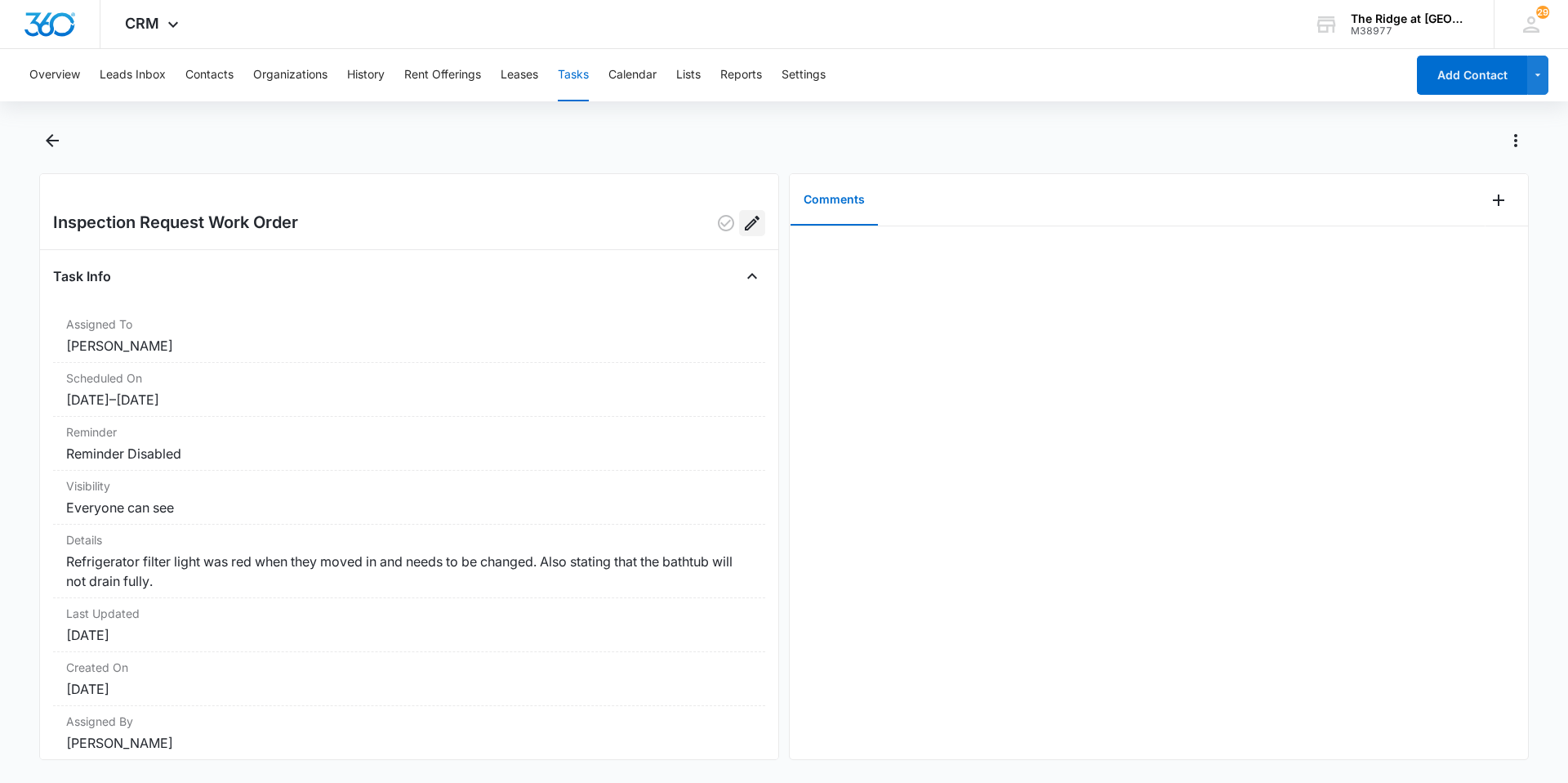
click at [739, 233] on button "Edit" at bounding box center [752, 223] width 26 height 26
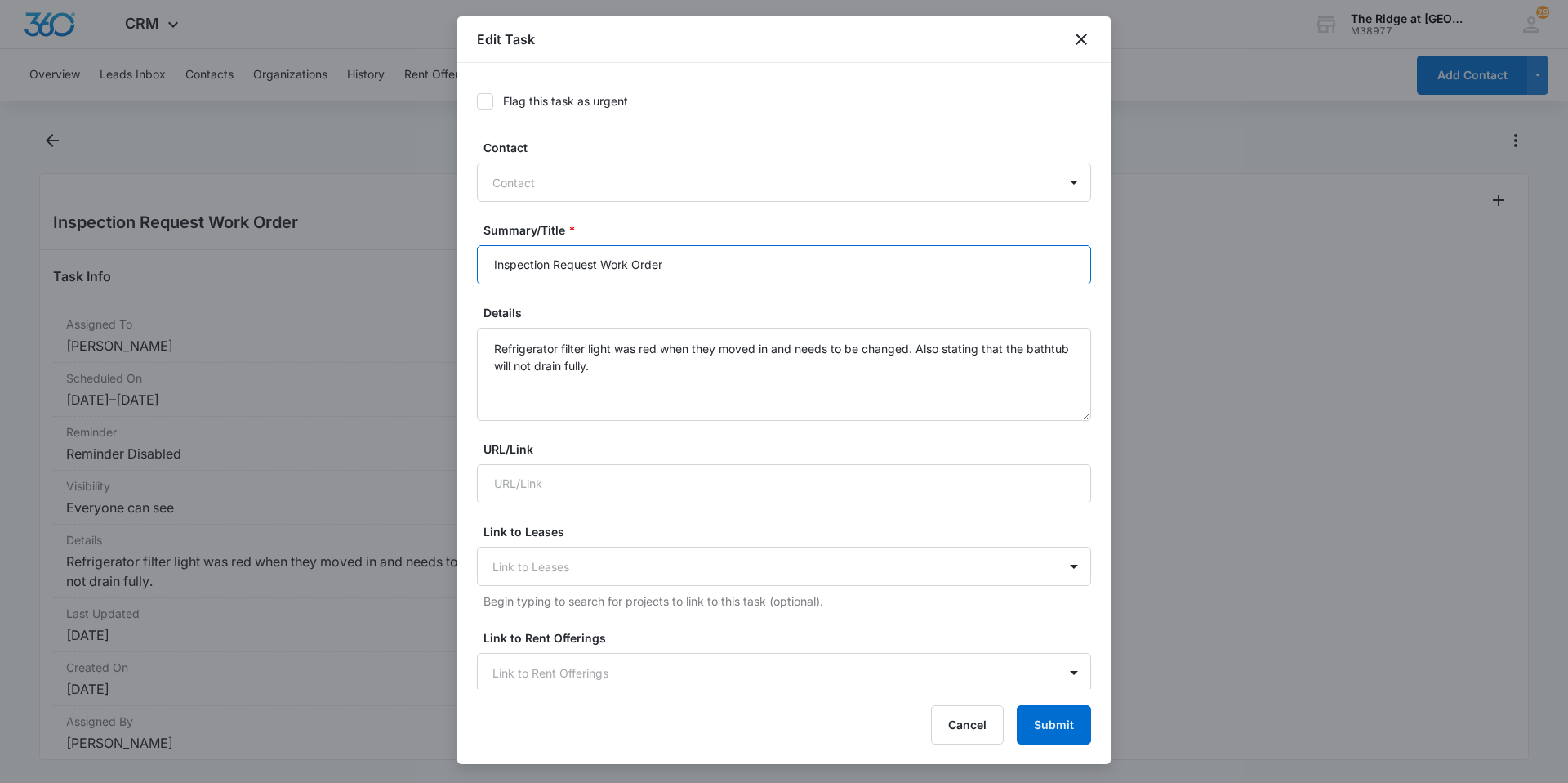
click at [495, 264] on input "Inspection Request Work Order" at bounding box center [784, 264] width 615 height 40
type input "4404-205 Inspection Request Work Order"
click at [1060, 727] on button "Submit" at bounding box center [1054, 724] width 74 height 40
